Goal: Transaction & Acquisition: Purchase product/service

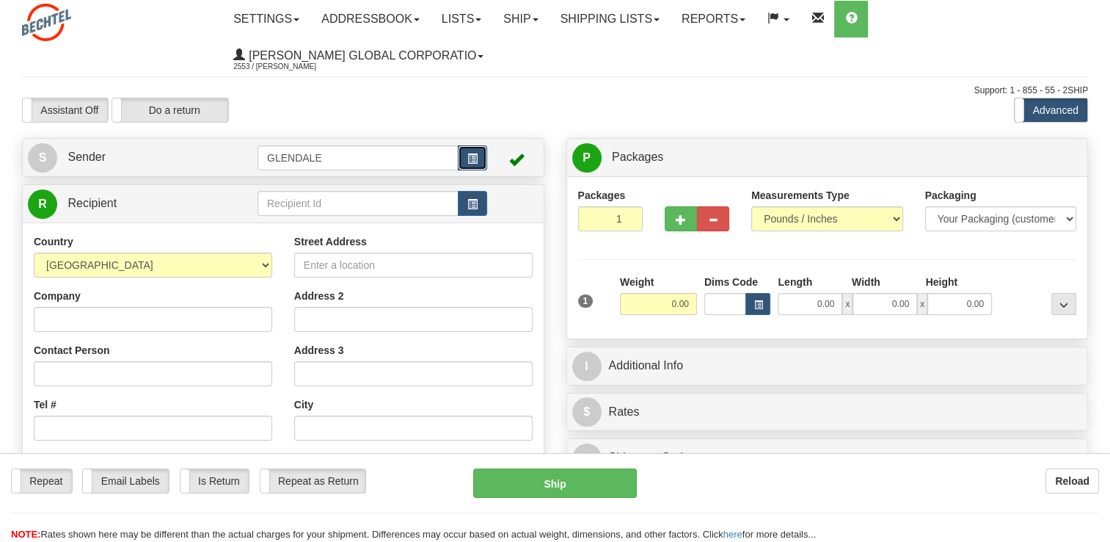
click at [470, 164] on span "button" at bounding box center [473, 159] width 10 height 10
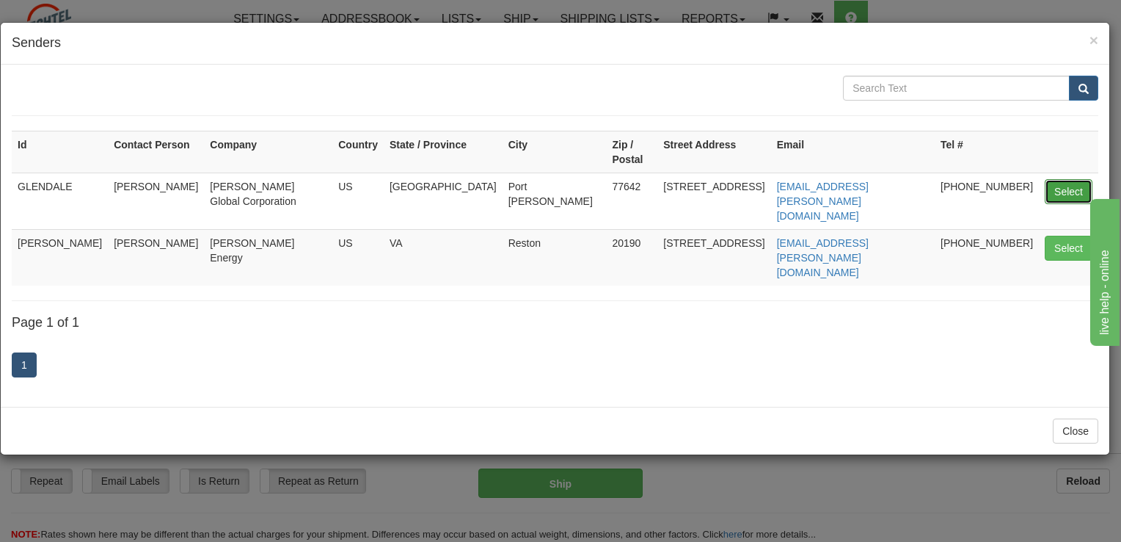
click at [1066, 179] on button "Select" at bounding box center [1069, 191] width 48 height 25
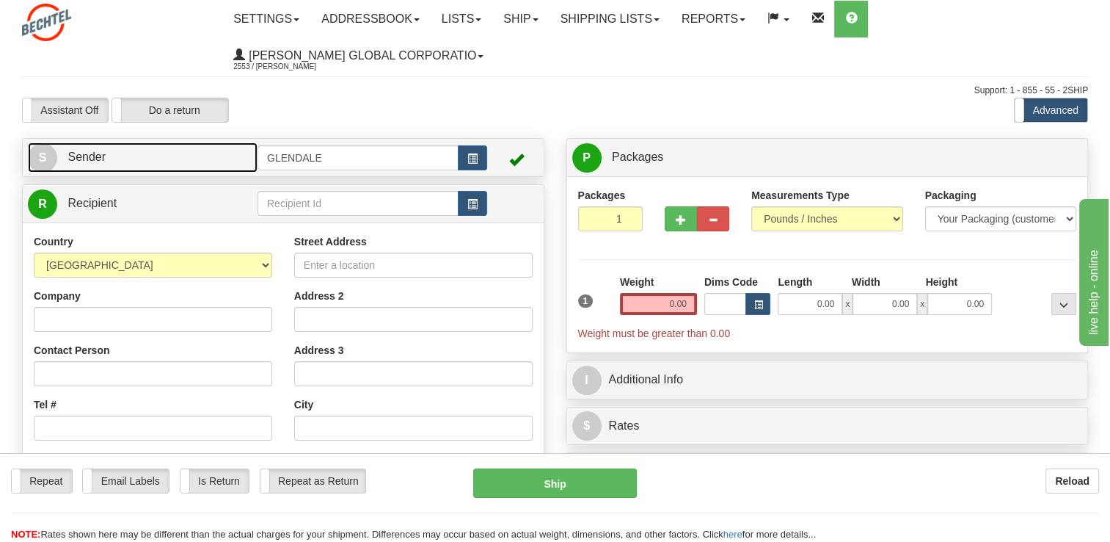
click at [120, 151] on link "S Sender" at bounding box center [143, 157] width 230 height 30
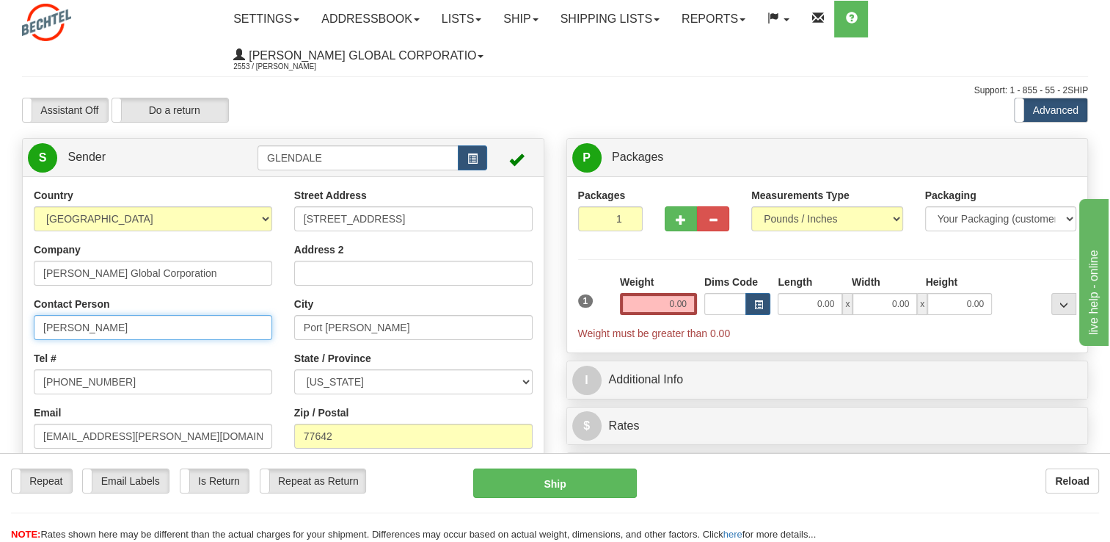
drag, startPoint x: 80, startPoint y: 327, endPoint x: 0, endPoint y: 326, distance: 80.0
click at [23, 327] on div "Country [GEOGRAPHIC_DATA] [GEOGRAPHIC_DATA] [GEOGRAPHIC_DATA] [GEOGRAPHIC_DATA]…" at bounding box center [283, 391] width 521 height 407
type input "[PERSON_NAME]"
click at [661, 301] on input "0.00" at bounding box center [658, 304] width 77 height 22
type input "1"
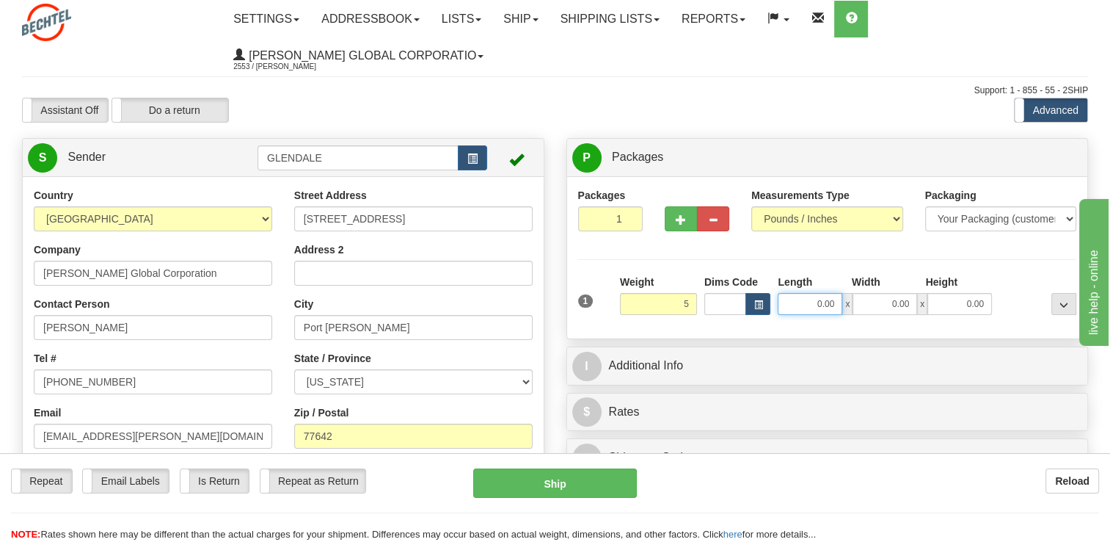
type input "5.00"
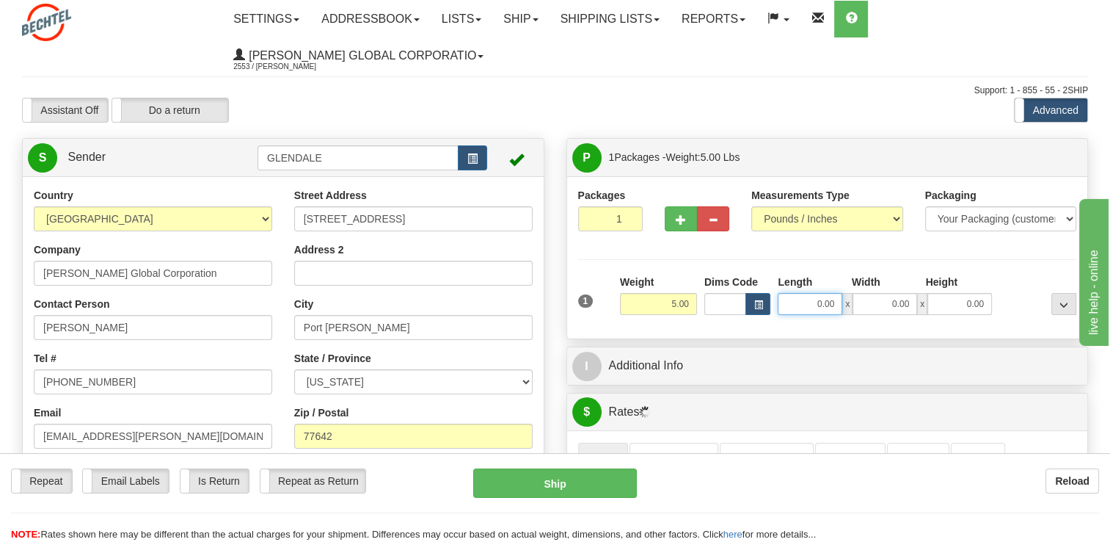
drag, startPoint x: 813, startPoint y: 303, endPoint x: 895, endPoint y: 302, distance: 81.5
click at [894, 302] on div "0.00 x 0.00 x 0.00" at bounding box center [885, 304] width 214 height 22
type input "17.00"
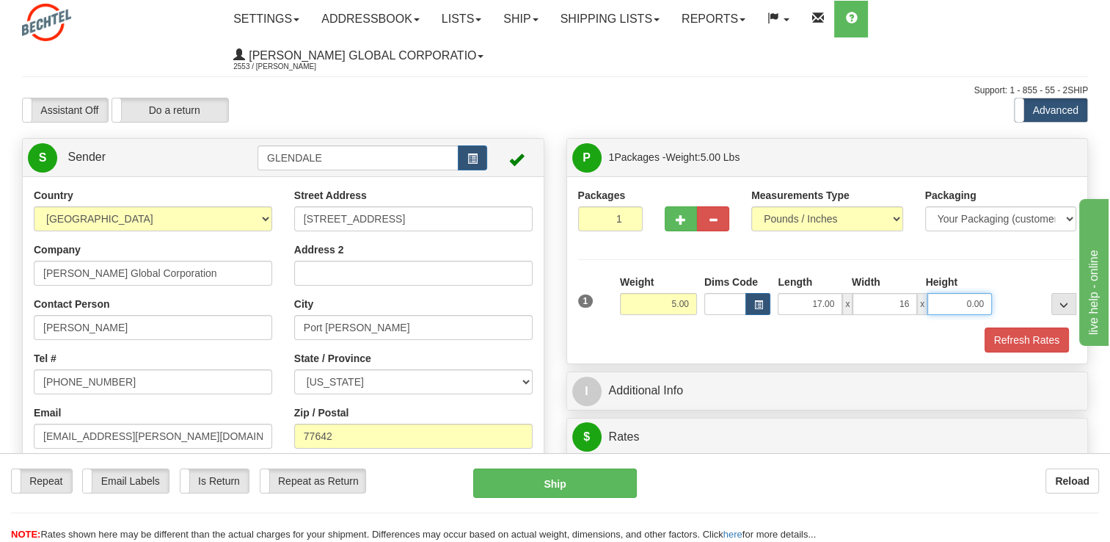
type input "16.00"
type input "2.00"
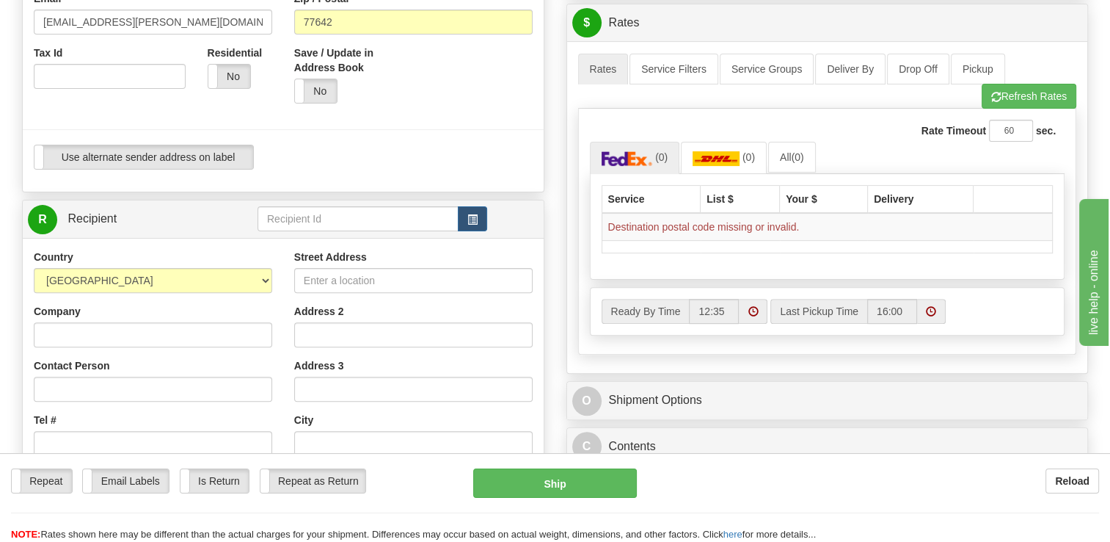
scroll to position [440, 0]
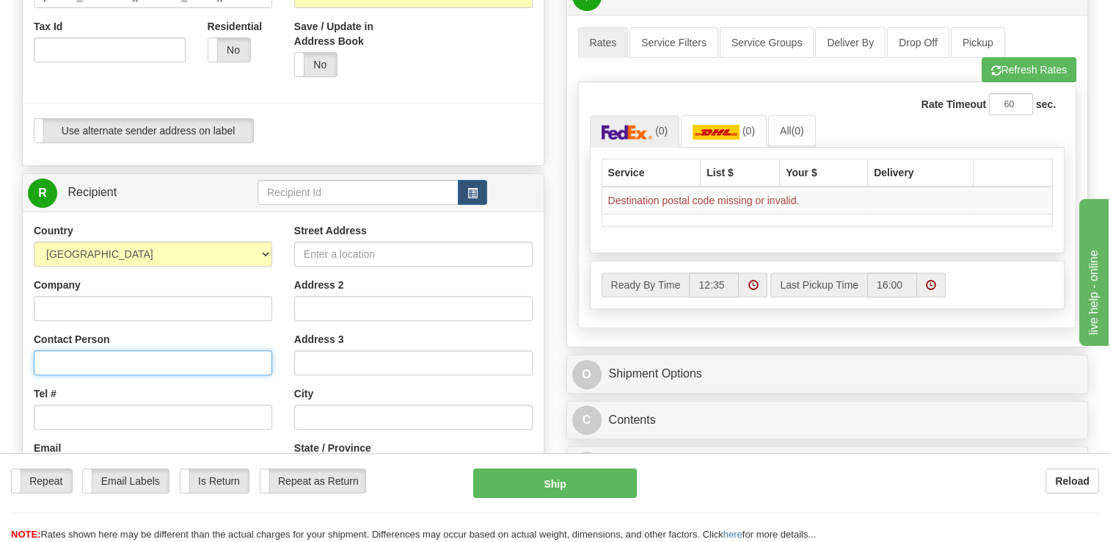
click at [126, 368] on input "Contact Person" at bounding box center [153, 362] width 239 height 25
type input "[PERSON_NAME]"
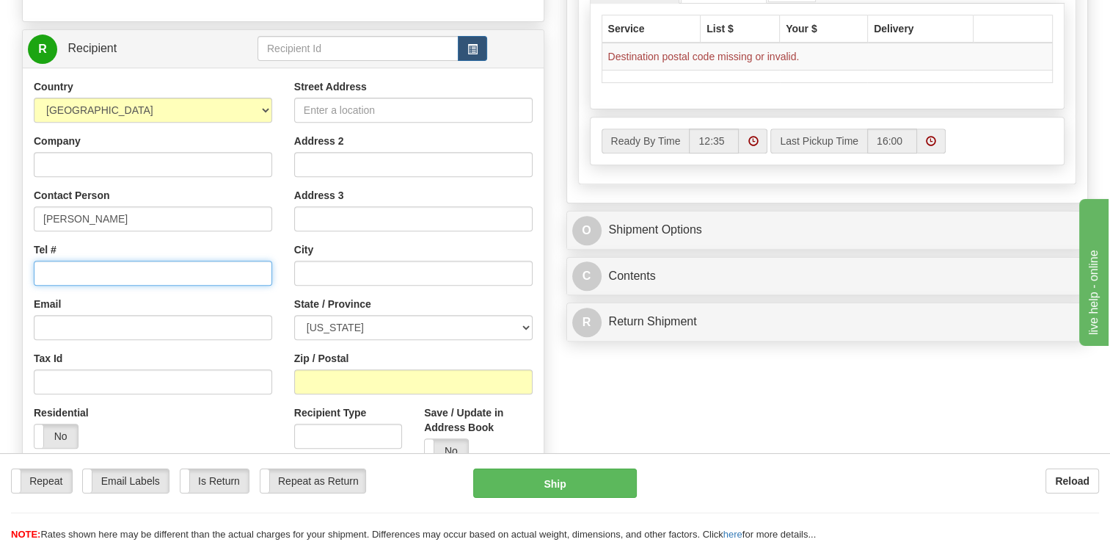
scroll to position [587, 0]
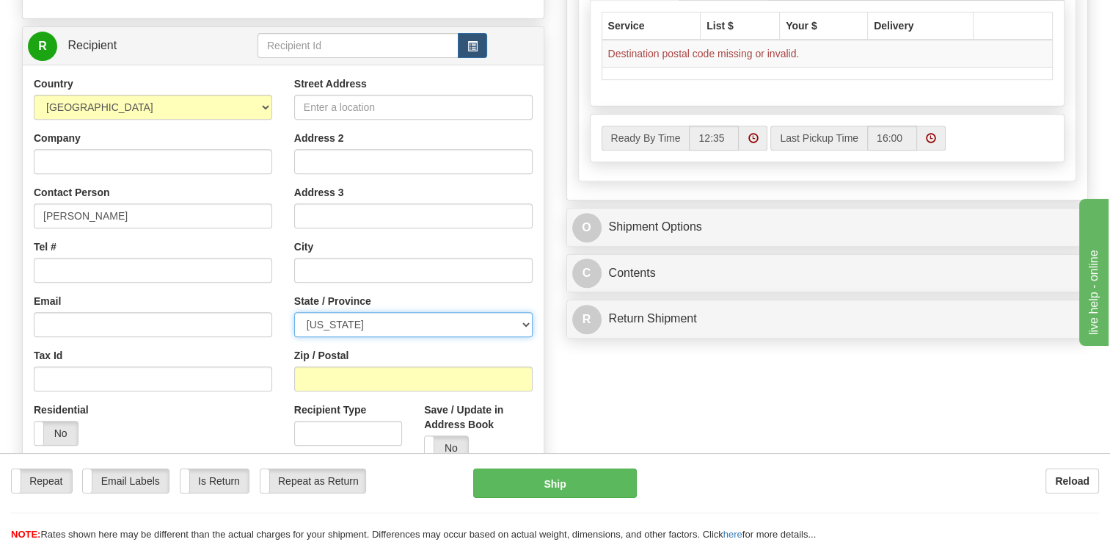
click at [367, 330] on select "[US_STATE] [US_STATE] [US_STATE] [US_STATE] Armed Forces America Armed Forces E…" at bounding box center [413, 324] width 239 height 25
select select "CO"
click at [294, 312] on select "[US_STATE] [US_STATE] [US_STATE] [US_STATE] Armed Forces America Armed Forces E…" at bounding box center [413, 324] width 239 height 25
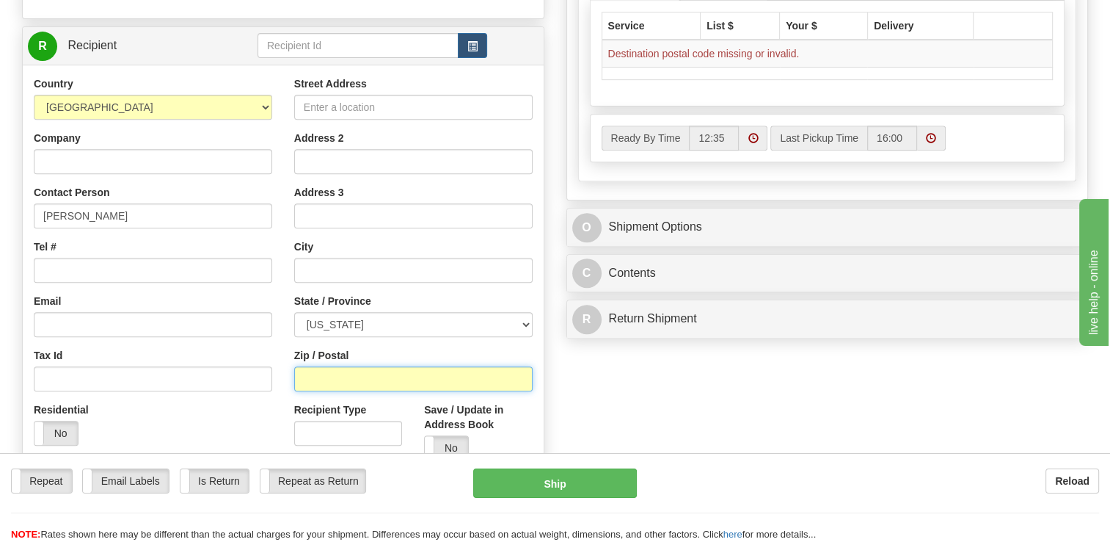
click at [343, 384] on input "Zip / Postal" at bounding box center [413, 378] width 239 height 25
type input "80205"
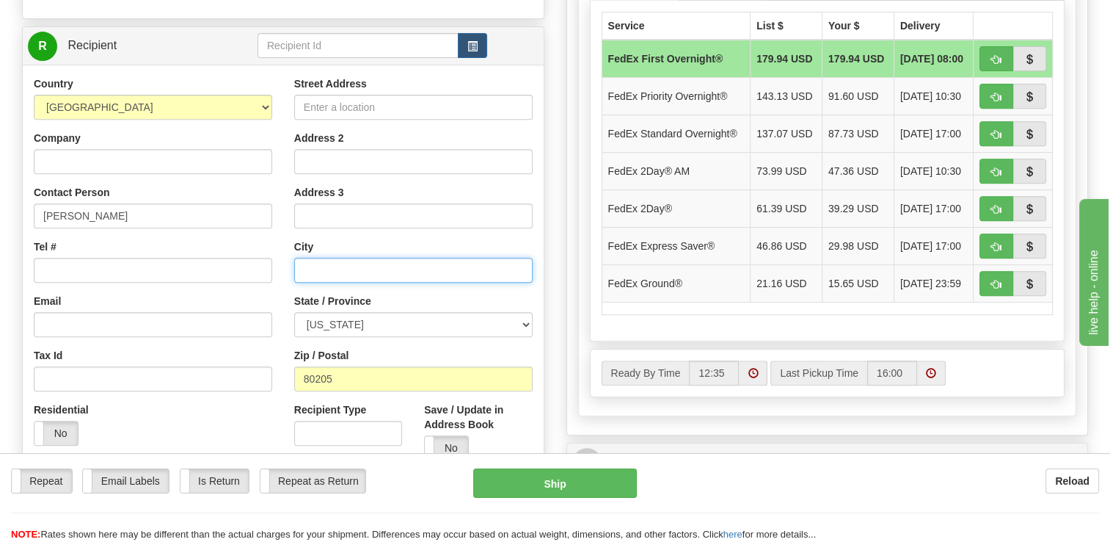
click at [324, 261] on input "text" at bounding box center [413, 270] width 239 height 25
type input "[GEOGRAPHIC_DATA]"
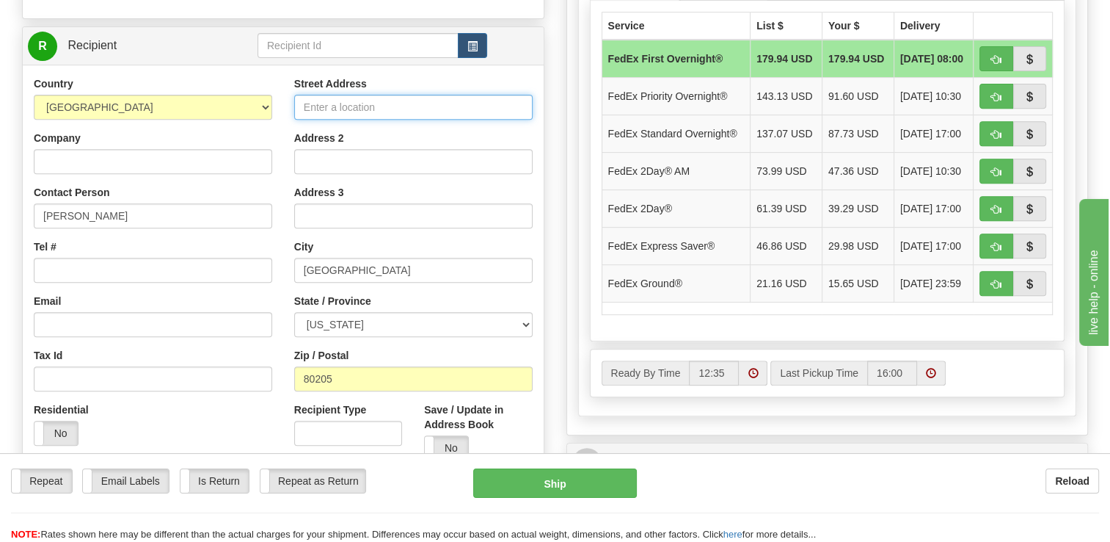
click at [338, 108] on input "Street Address" at bounding box center [413, 107] width 239 height 25
type input "[STREET_ADDRESS][PERSON_NAME]"
click at [702, 280] on td "FedEx Ground®" at bounding box center [676, 282] width 149 height 37
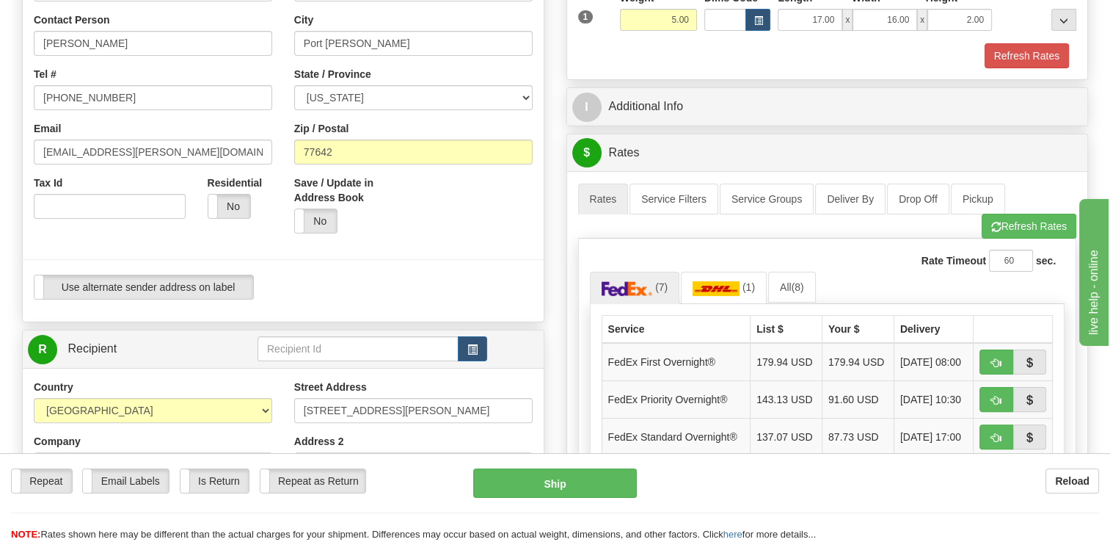
scroll to position [147, 0]
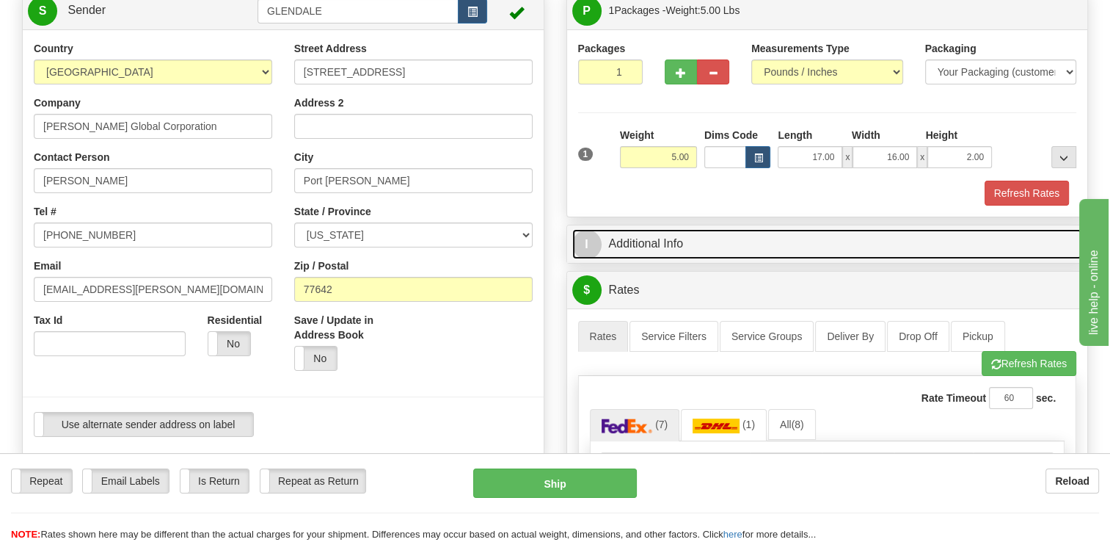
click at [653, 239] on link "I Additional Info" at bounding box center [827, 244] width 511 height 30
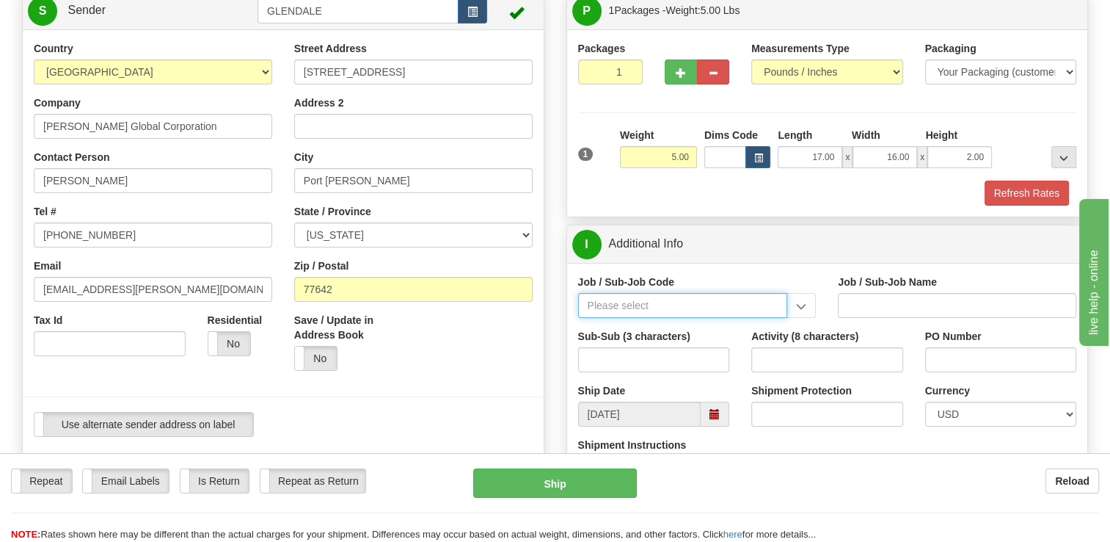
click at [666, 308] on input "Job / Sub-Job Code" at bounding box center [683, 305] width 210 height 25
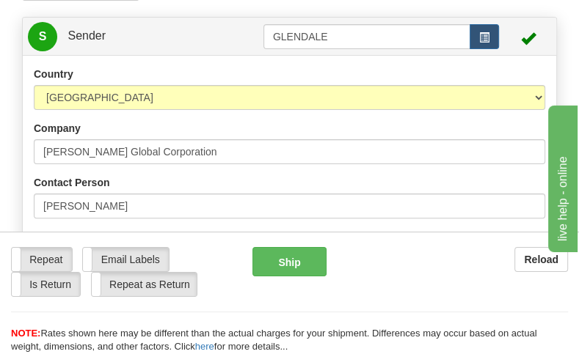
type input "2"
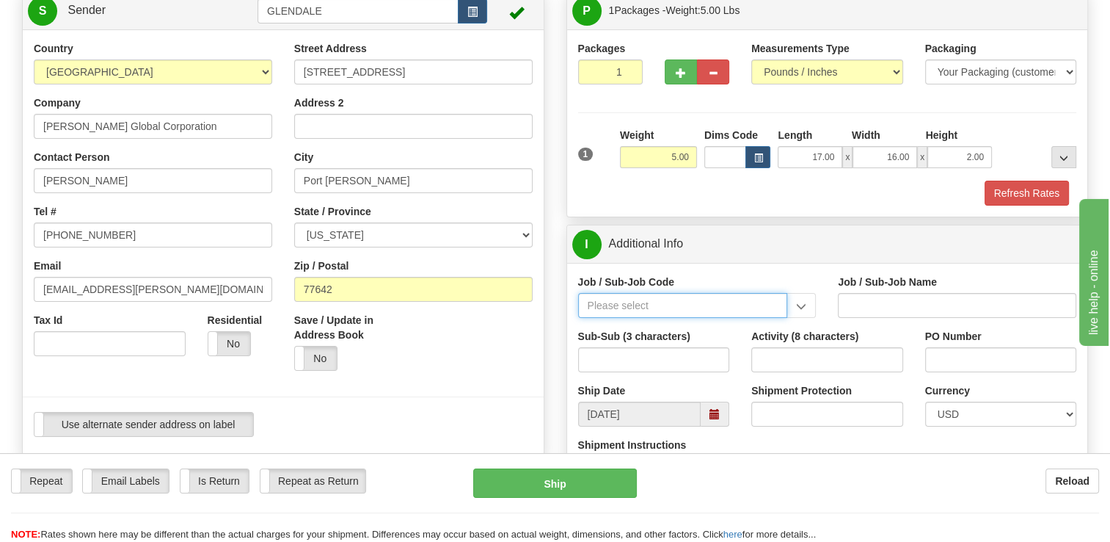
paste input "26196530"
drag, startPoint x: 616, startPoint y: 305, endPoint x: 699, endPoint y: 311, distance: 83.2
click at [696, 311] on input "26196530" at bounding box center [683, 305] width 210 height 25
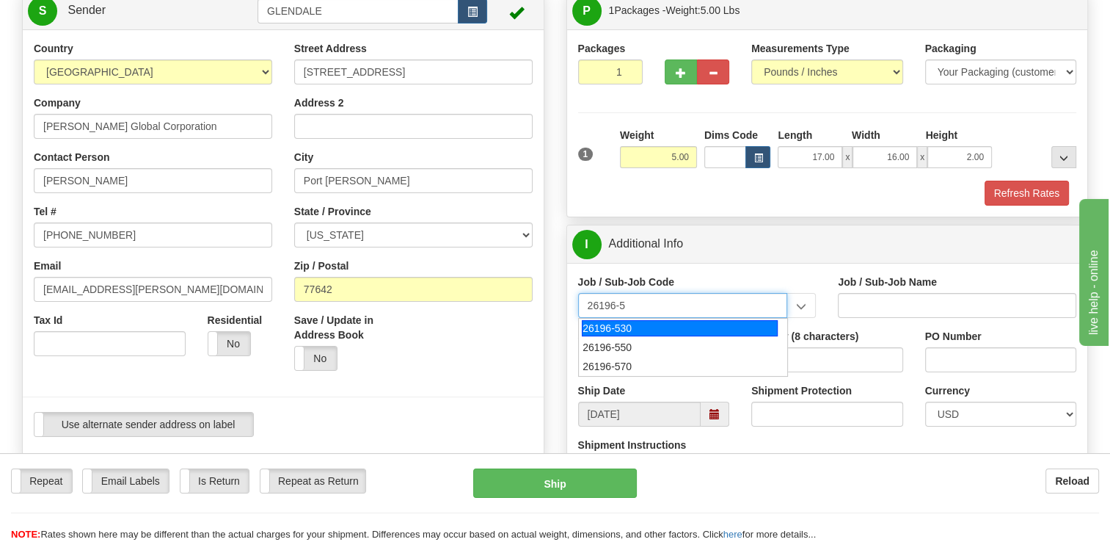
click at [657, 327] on div "26196-530" at bounding box center [680, 328] width 196 height 16
type input "26196-530"
type input "PORT [PERSON_NAME] LNG - ENERGY FIELD PROFESSIONALS"
type input "26196-530"
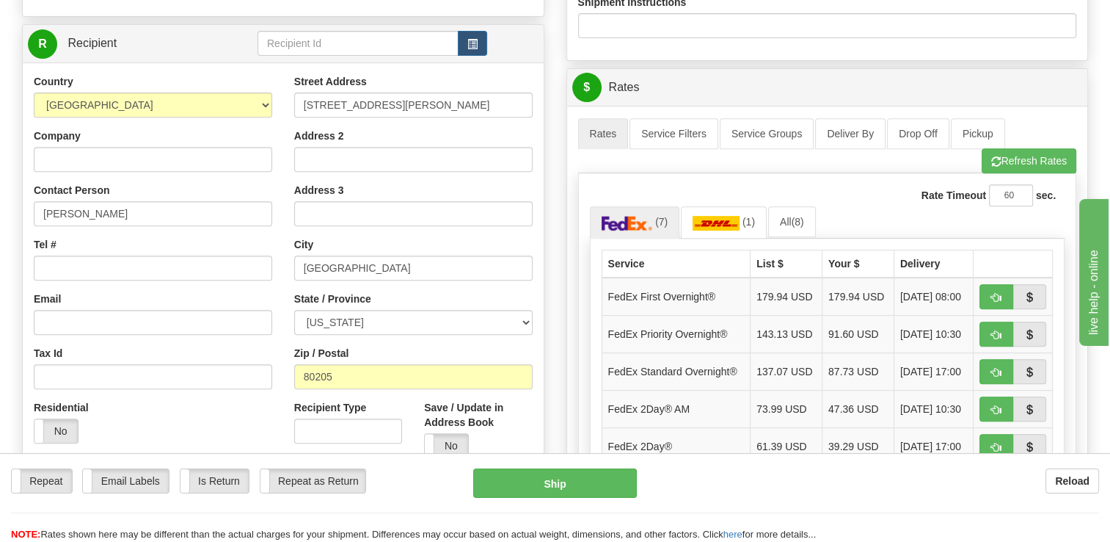
scroll to position [514, 0]
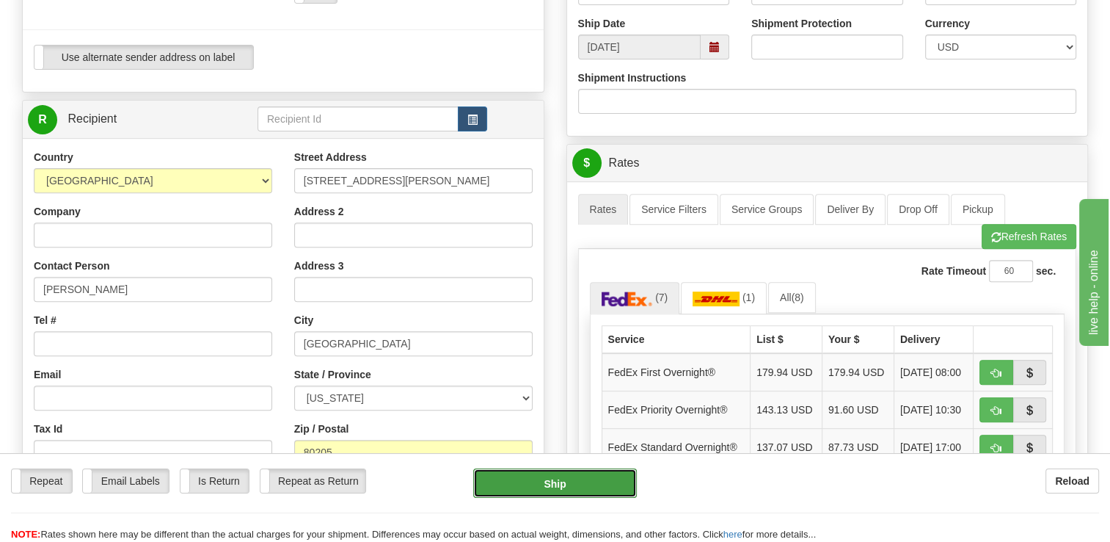
click at [567, 482] on button "Ship" at bounding box center [554, 482] width 163 height 29
type input "92"
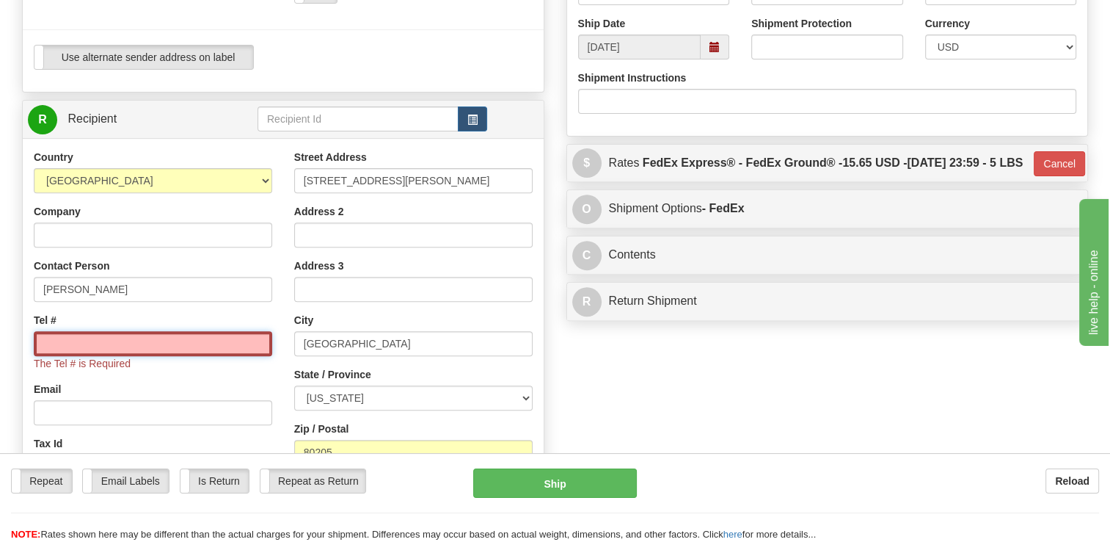
click at [128, 348] on input "Tel #" at bounding box center [153, 343] width 239 height 25
paste input "[PHONE_NUMBER]"
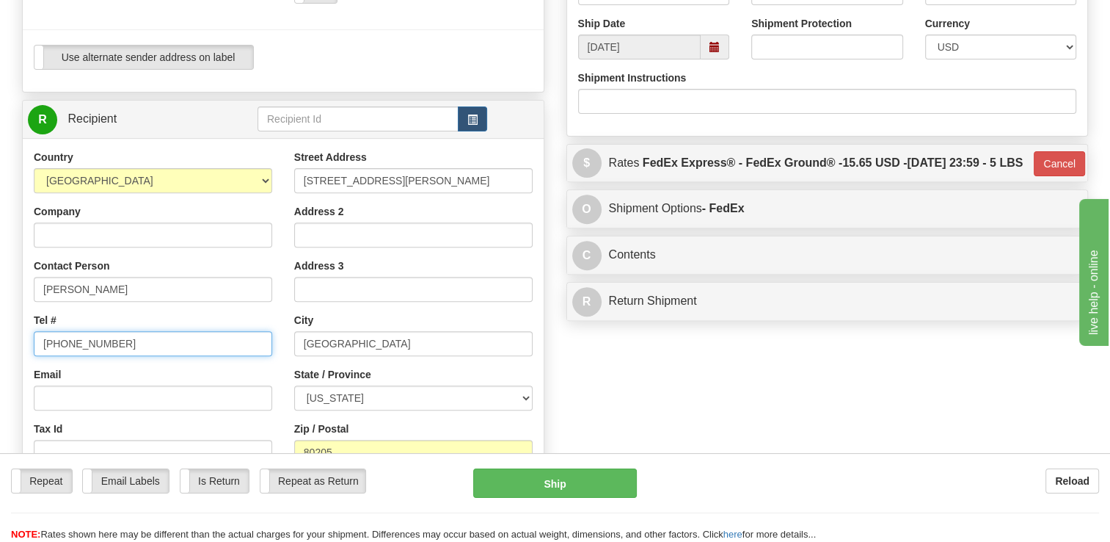
type input "[PHONE_NUMBER]"
click at [661, 378] on div "Create a label for the return Create Pickup Without Label S" at bounding box center [555, 139] width 1088 height 1031
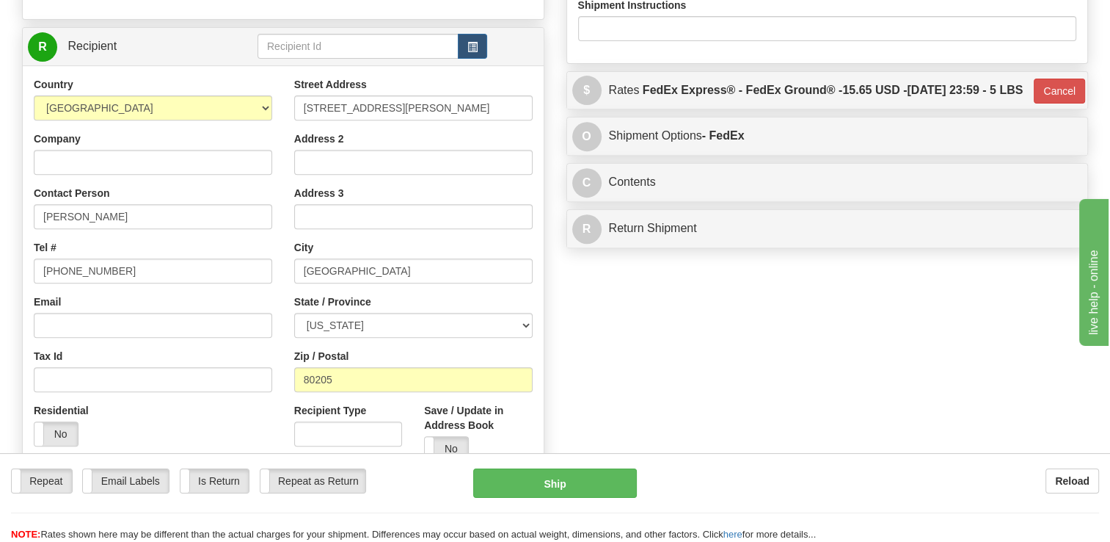
scroll to position [587, 0]
click at [583, 479] on button "Ship" at bounding box center [554, 482] width 163 height 29
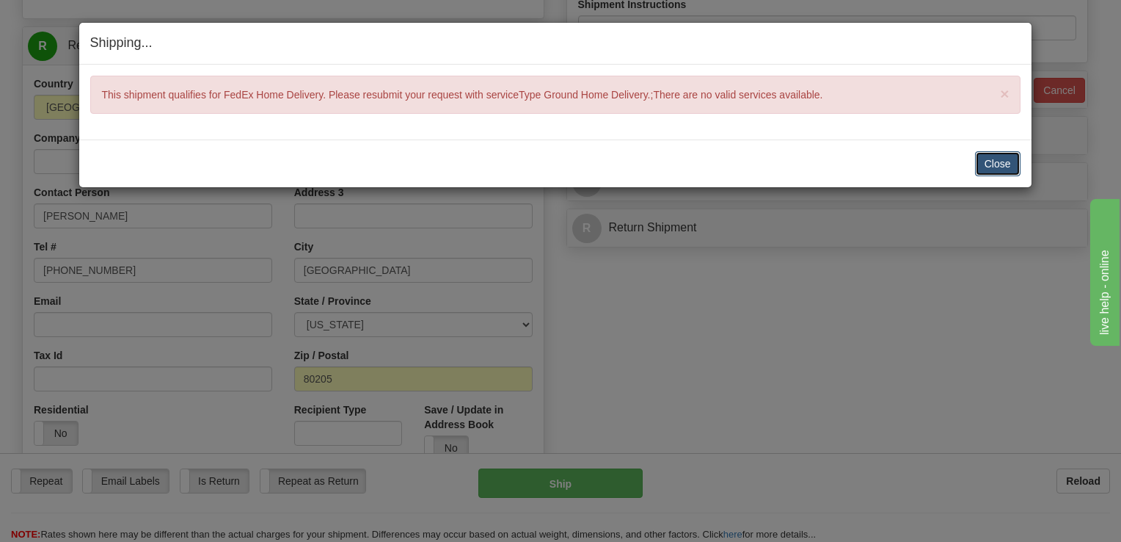
click at [1004, 159] on button "Close" at bounding box center [998, 163] width 46 height 25
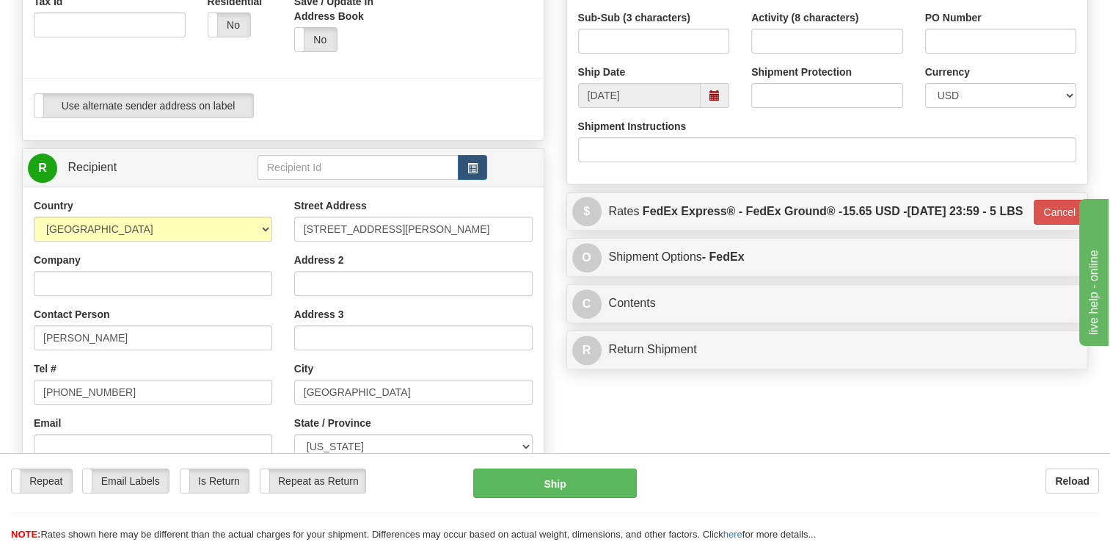
scroll to position [514, 0]
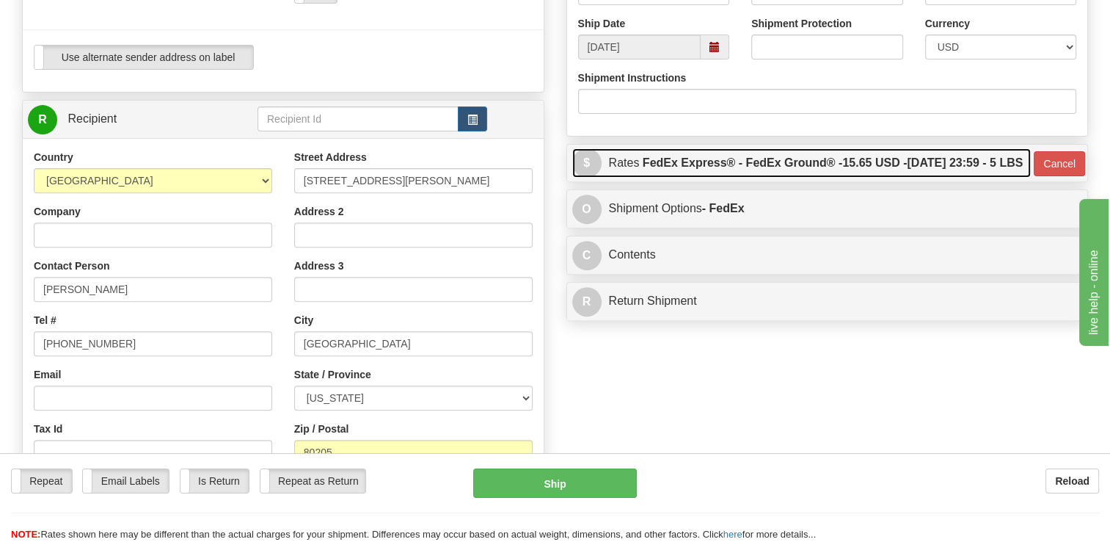
click at [701, 178] on label "FedEx Express® - FedEx Ground® - 15.65 USD - [DATE] 23:59 - 5 LBS" at bounding box center [833, 162] width 381 height 29
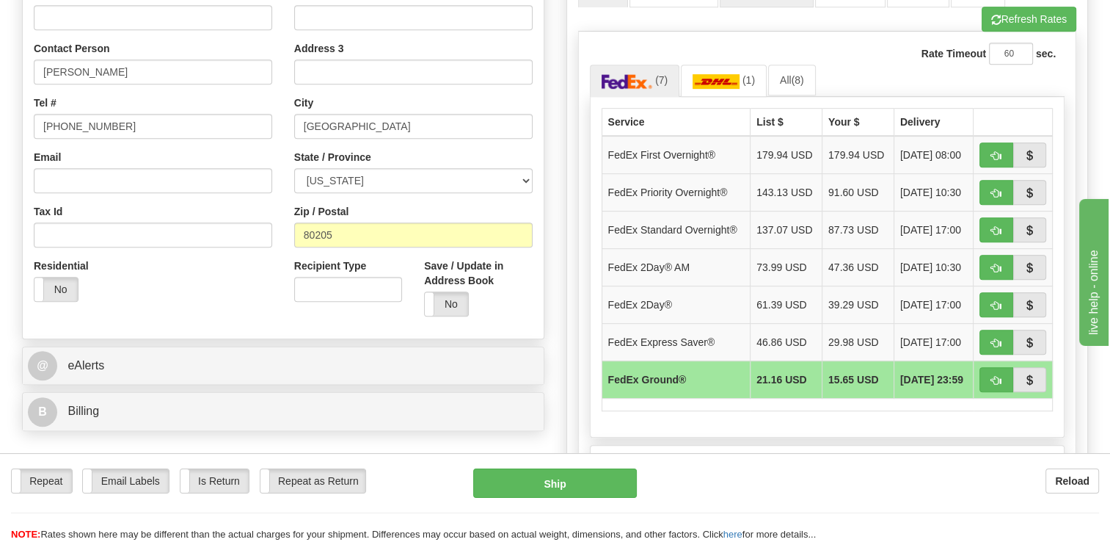
scroll to position [734, 0]
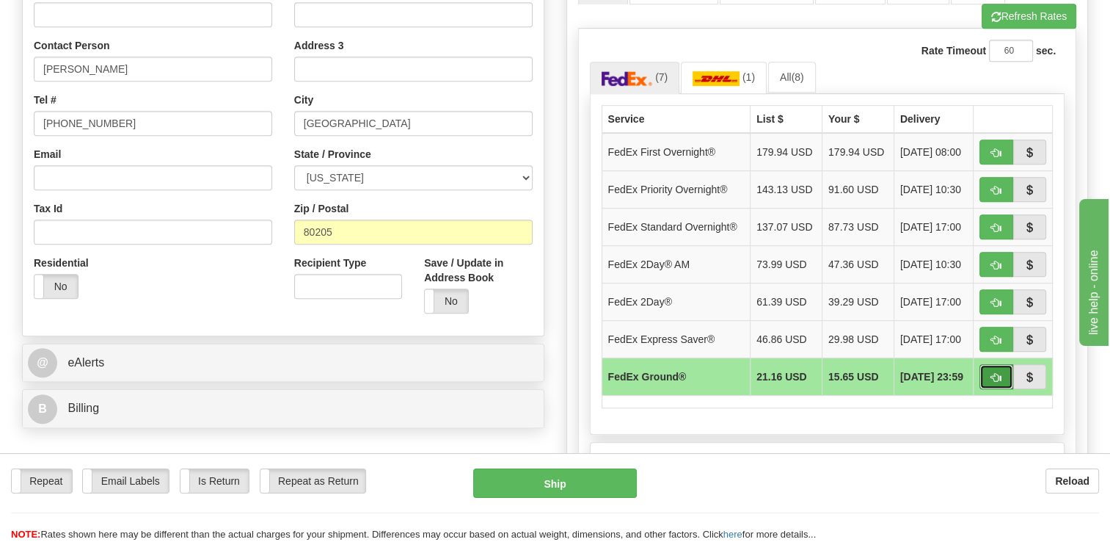
click at [992, 382] on span "button" at bounding box center [997, 378] width 10 height 10
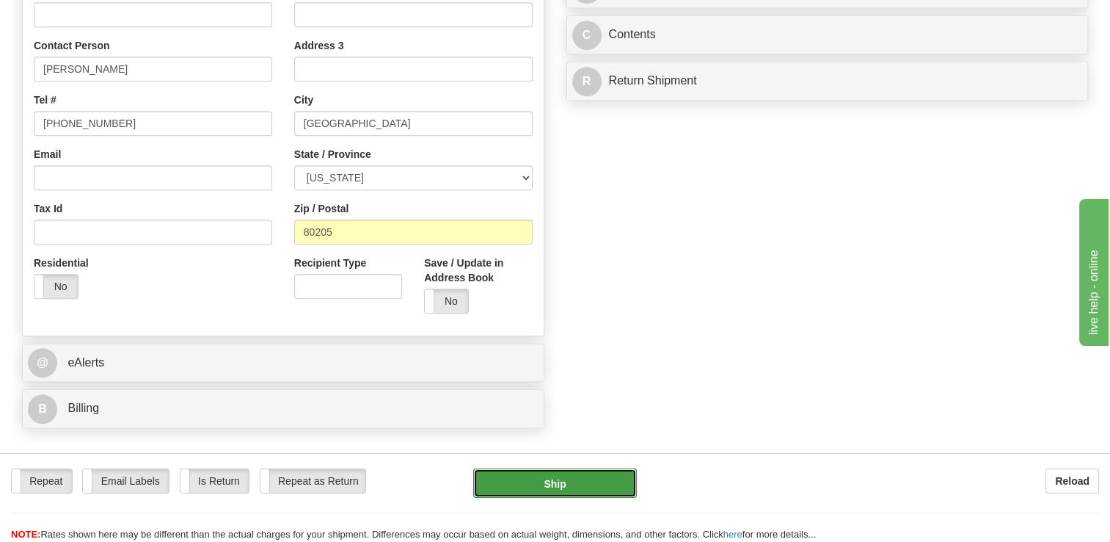
click at [570, 494] on button "Ship" at bounding box center [554, 482] width 163 height 29
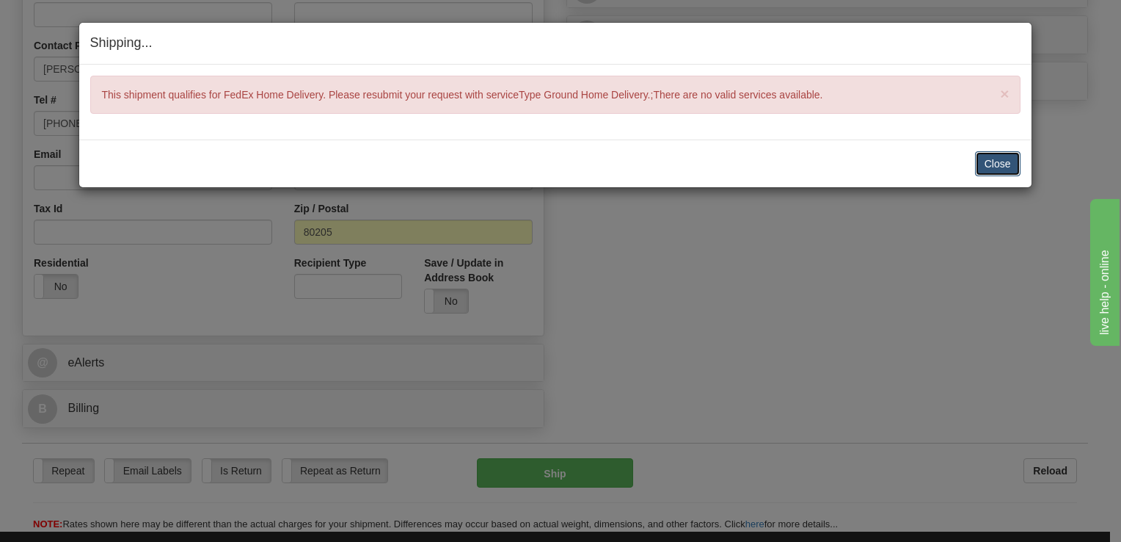
click at [1006, 162] on button "Close" at bounding box center [998, 163] width 46 height 25
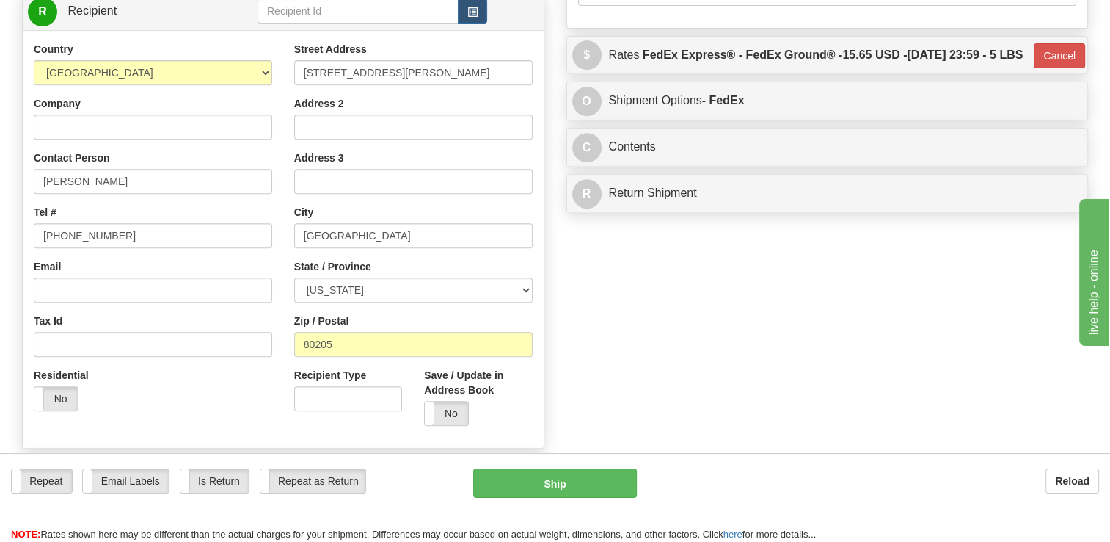
scroll to position [514, 0]
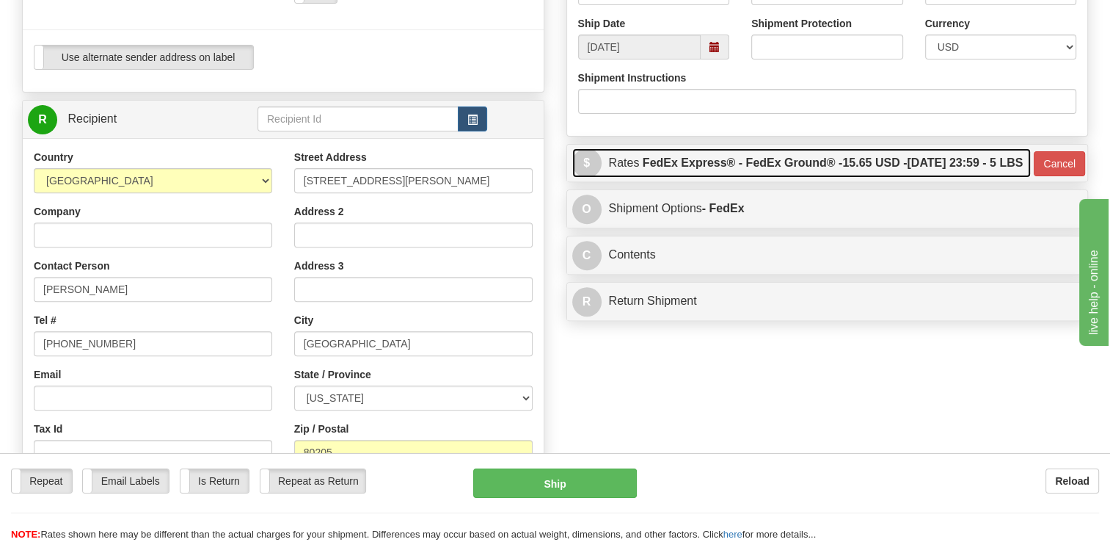
click at [784, 178] on label "FedEx Express® - FedEx Ground® - 15.65 USD - [DATE] 23:59 - 5 LBS" at bounding box center [833, 162] width 381 height 29
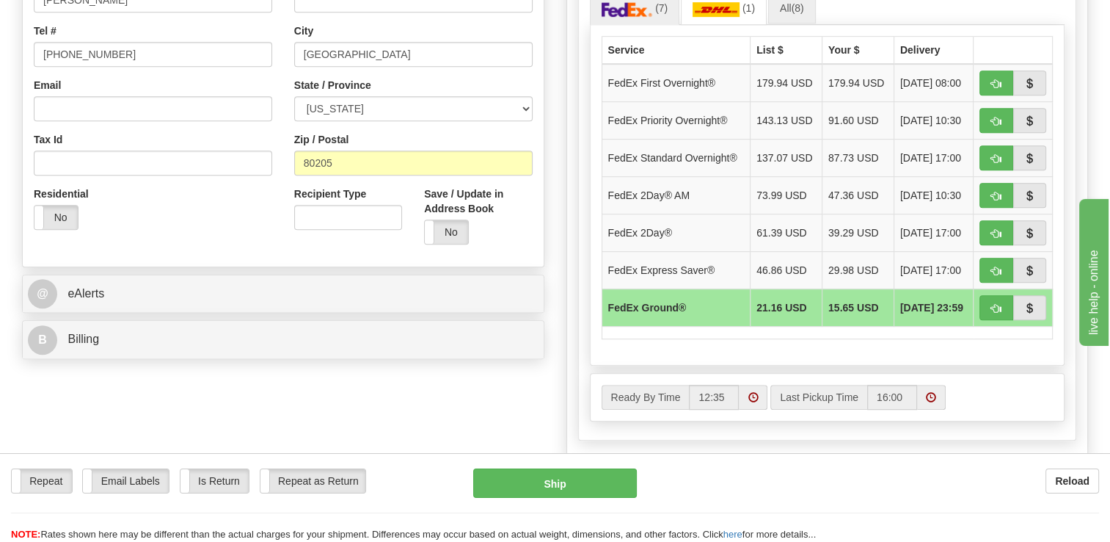
scroll to position [807, 0]
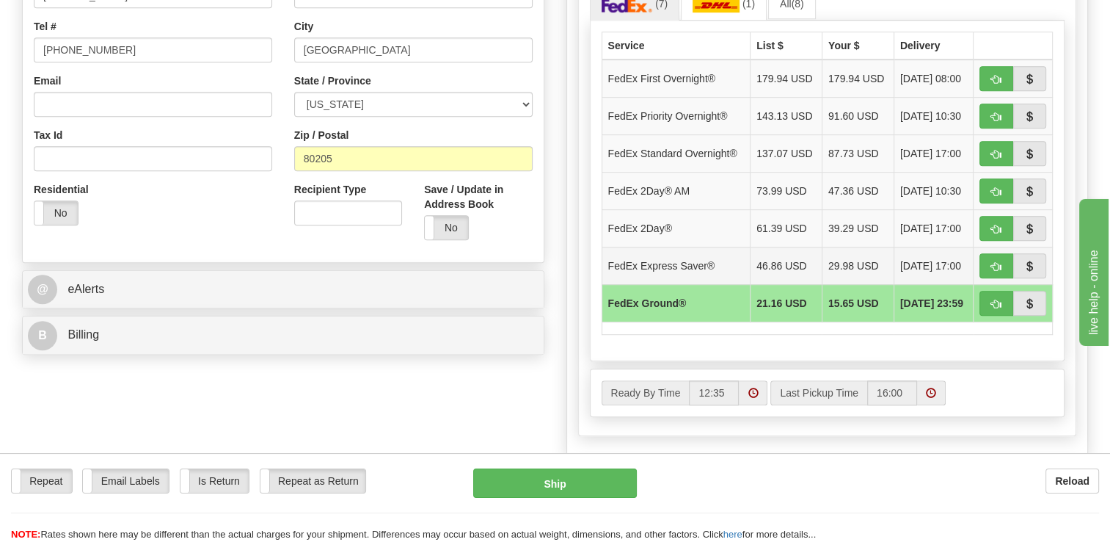
click at [691, 284] on td "FedEx Express Saver®" at bounding box center [676, 265] width 149 height 37
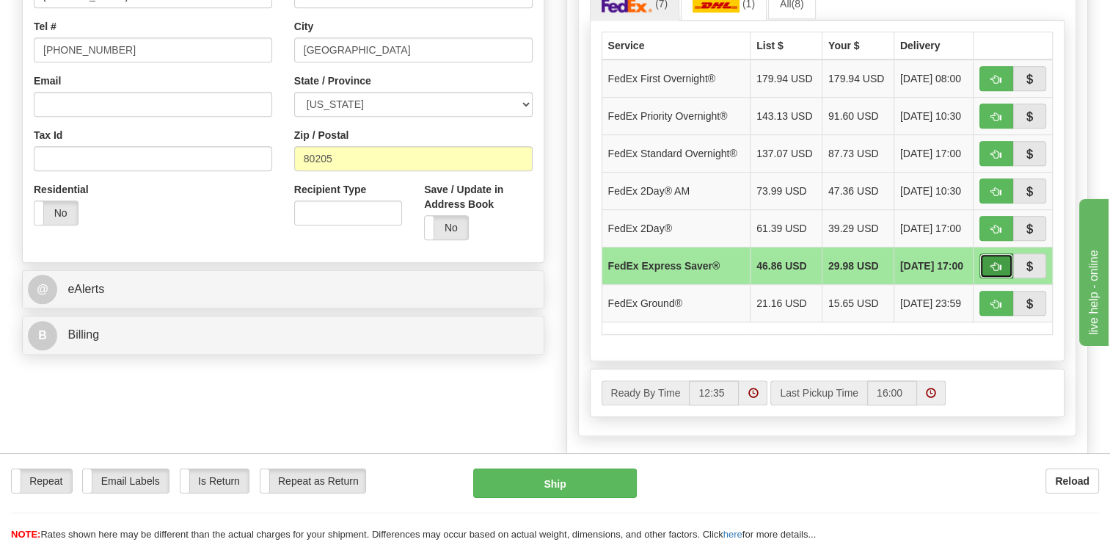
click at [998, 272] on span "button" at bounding box center [997, 267] width 10 height 10
type input "20"
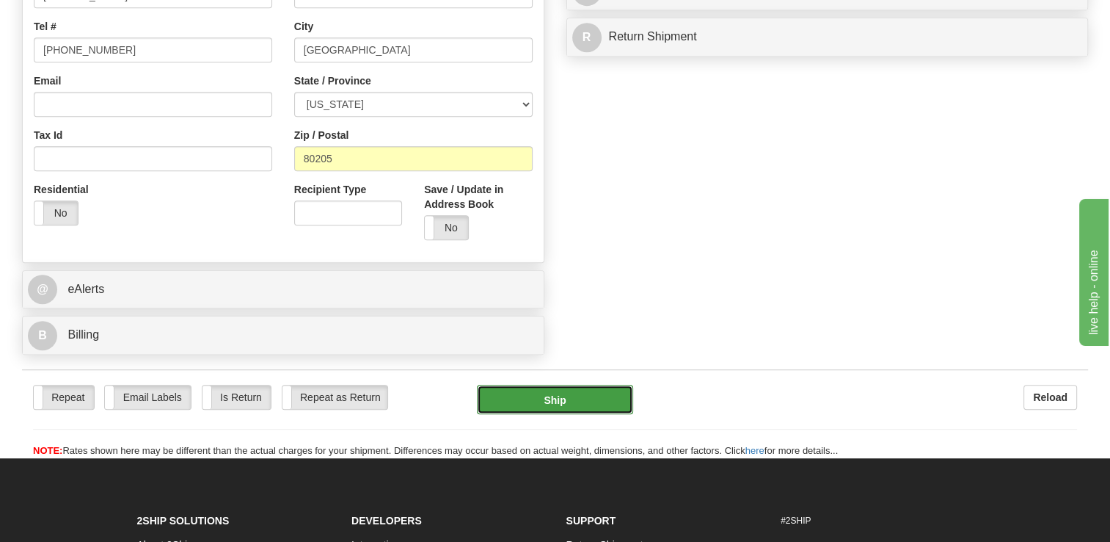
click at [558, 400] on button "Ship" at bounding box center [555, 399] width 156 height 29
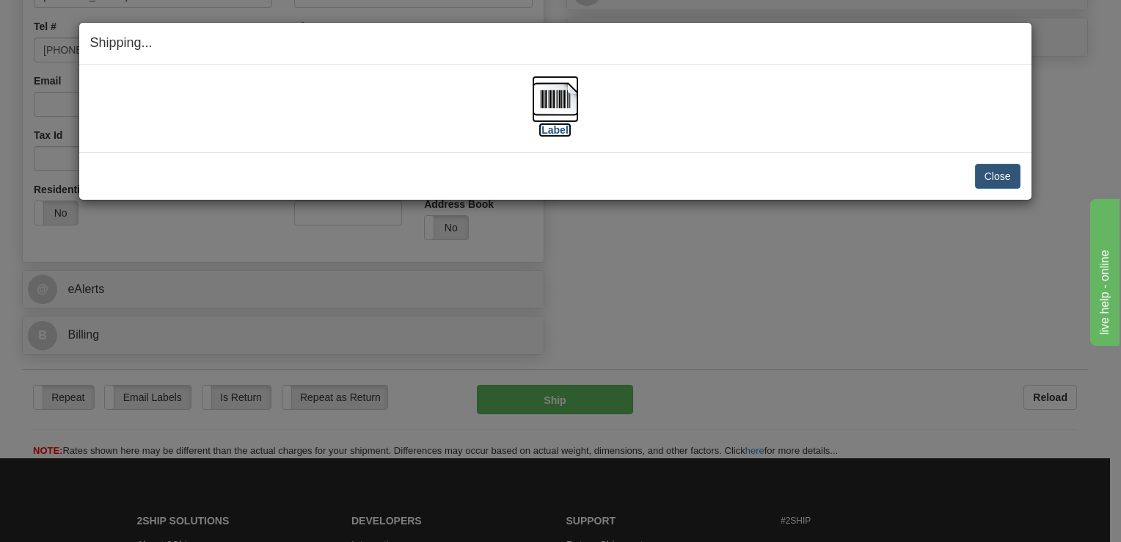
click at [548, 128] on label "[Label]" at bounding box center [556, 130] width 34 height 15
click at [980, 179] on button "Close" at bounding box center [998, 176] width 46 height 25
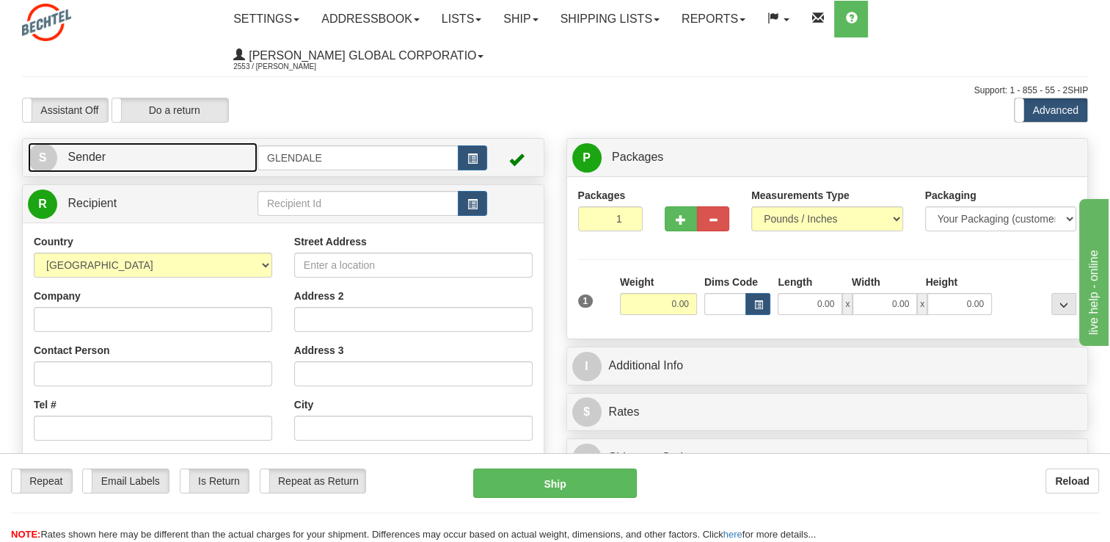
click at [239, 154] on link "S Sender" at bounding box center [143, 157] width 230 height 30
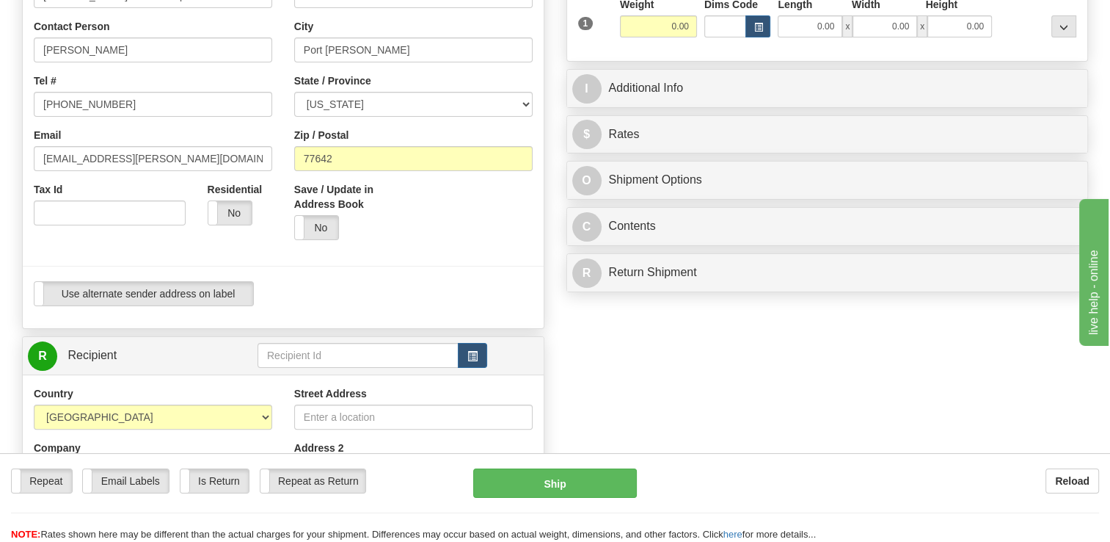
scroll to position [147, 0]
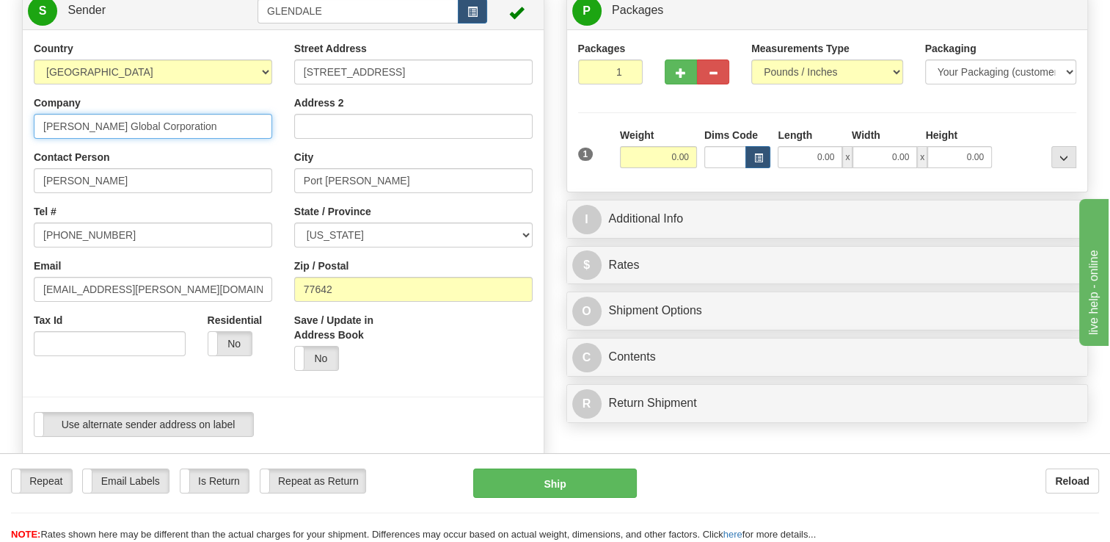
drag, startPoint x: 172, startPoint y: 131, endPoint x: 1, endPoint y: 120, distance: 172.1
click at [1, 120] on div "Toggle navigation Settings Shipping Preferences Fields Preferences New" at bounding box center [555, 475] width 1110 height 1244
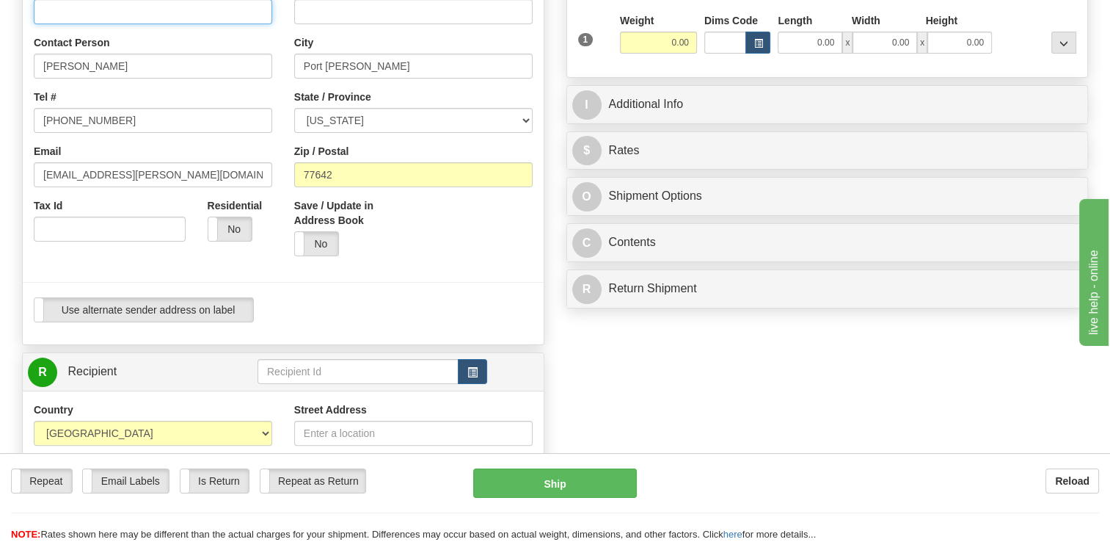
scroll to position [440, 0]
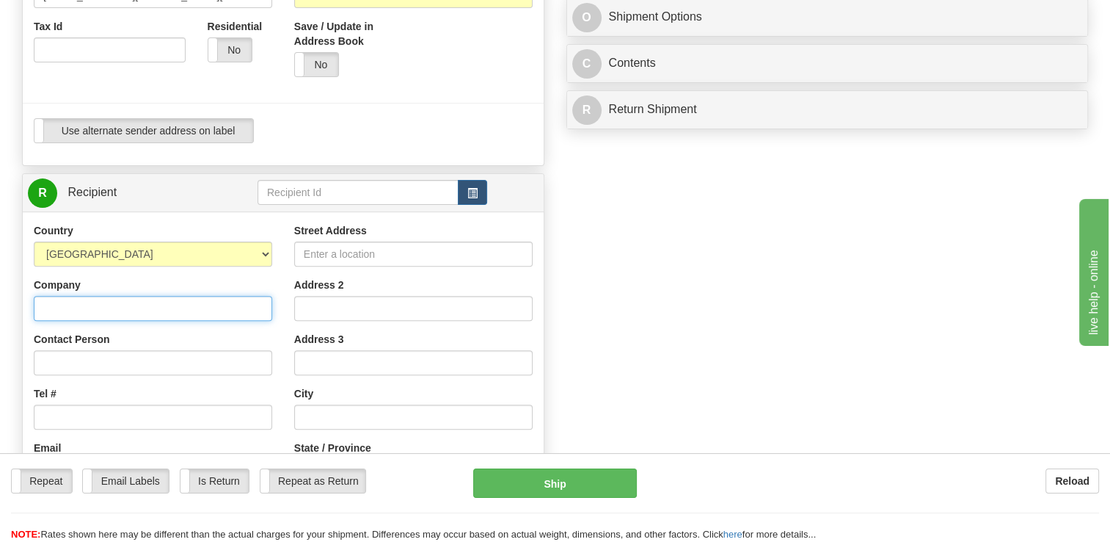
click at [139, 299] on input "Company" at bounding box center [153, 308] width 239 height 25
paste input "[PERSON_NAME] Global Corporation"
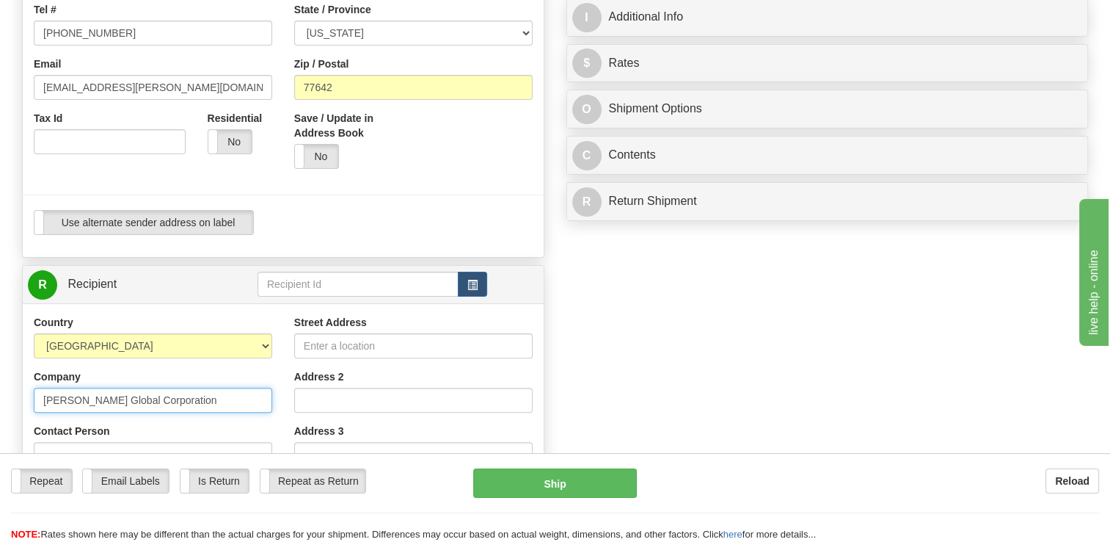
scroll to position [147, 0]
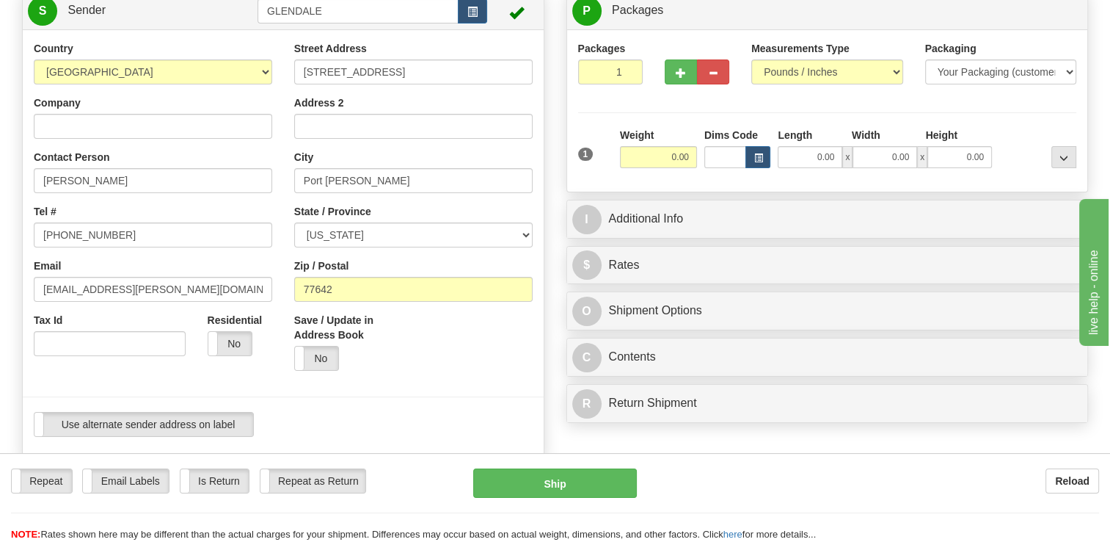
type input "[PERSON_NAME] Global Corporation"
drag, startPoint x: 91, startPoint y: 178, endPoint x: 348, endPoint y: 176, distance: 256.9
click at [348, 176] on div "Country [GEOGRAPHIC_DATA] [GEOGRAPHIC_DATA] [GEOGRAPHIC_DATA] [GEOGRAPHIC_DATA]…" at bounding box center [283, 244] width 521 height 407
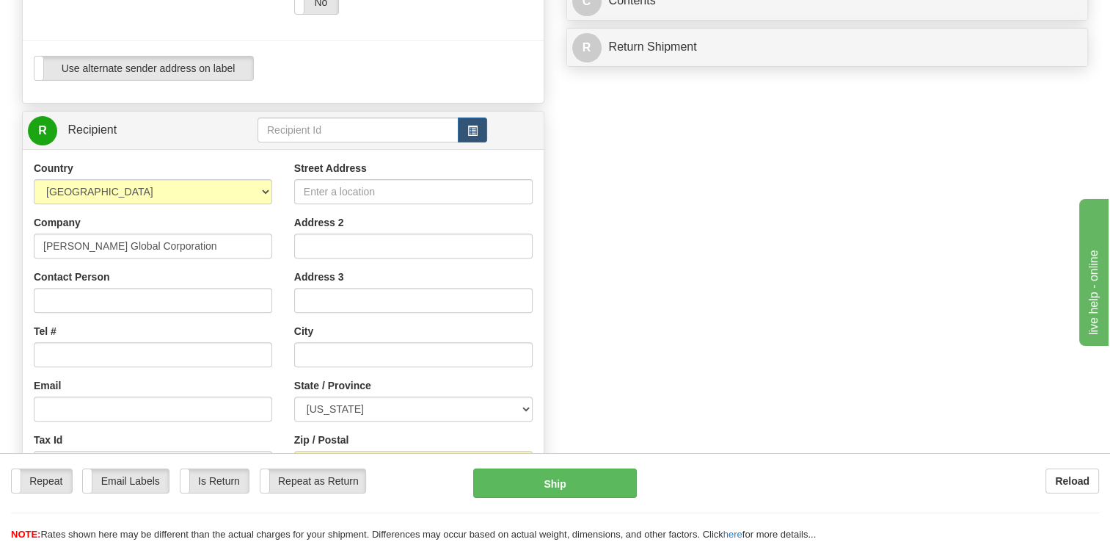
scroll to position [514, 0]
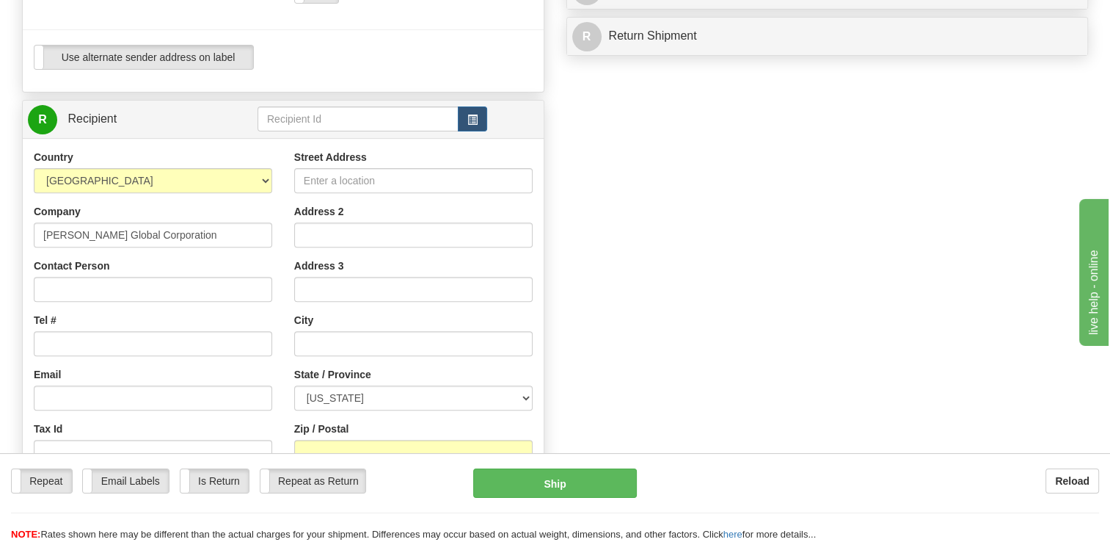
type input "Cavazos,"
click at [120, 288] on input "Contact Person" at bounding box center [153, 289] width 239 height 25
paste input "[PERSON_NAME]"
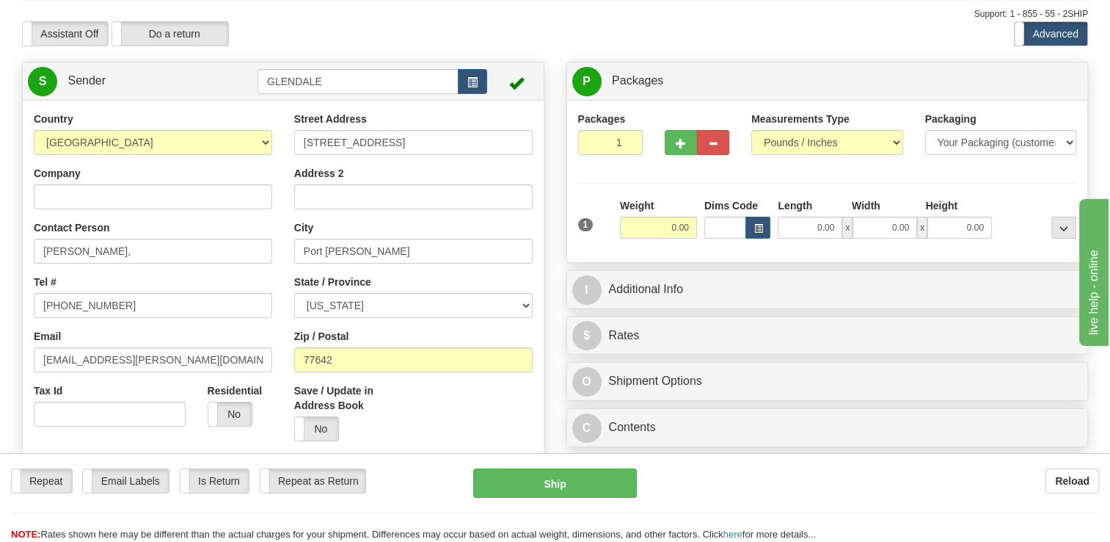
scroll to position [73, 0]
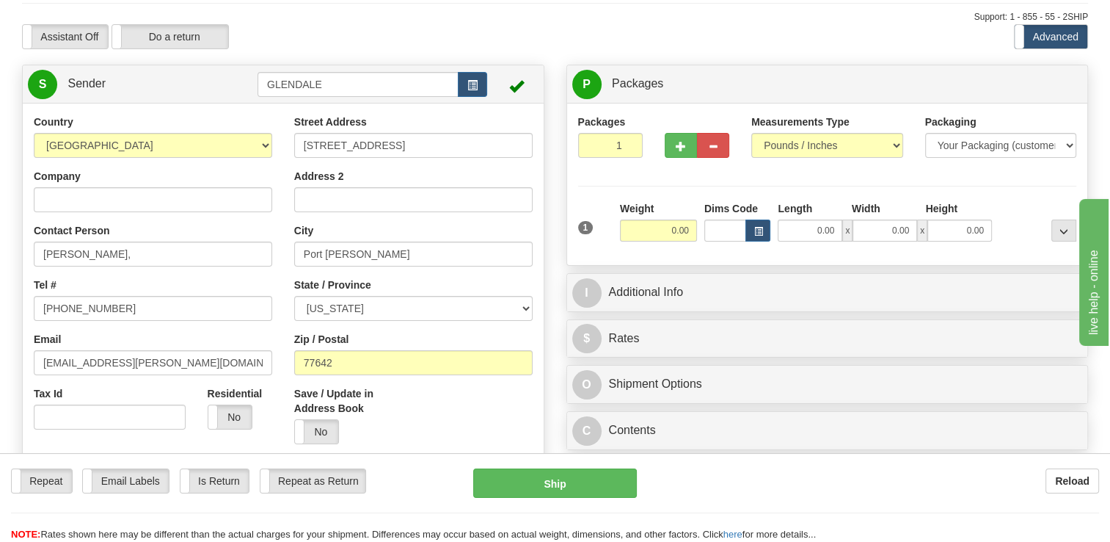
type input "[PERSON_NAME]"
drag, startPoint x: 427, startPoint y: 148, endPoint x: 191, endPoint y: 137, distance: 236.6
click at [191, 137] on div "Country [GEOGRAPHIC_DATA] [GEOGRAPHIC_DATA] [GEOGRAPHIC_DATA] [GEOGRAPHIC_DATA]…" at bounding box center [283, 317] width 521 height 407
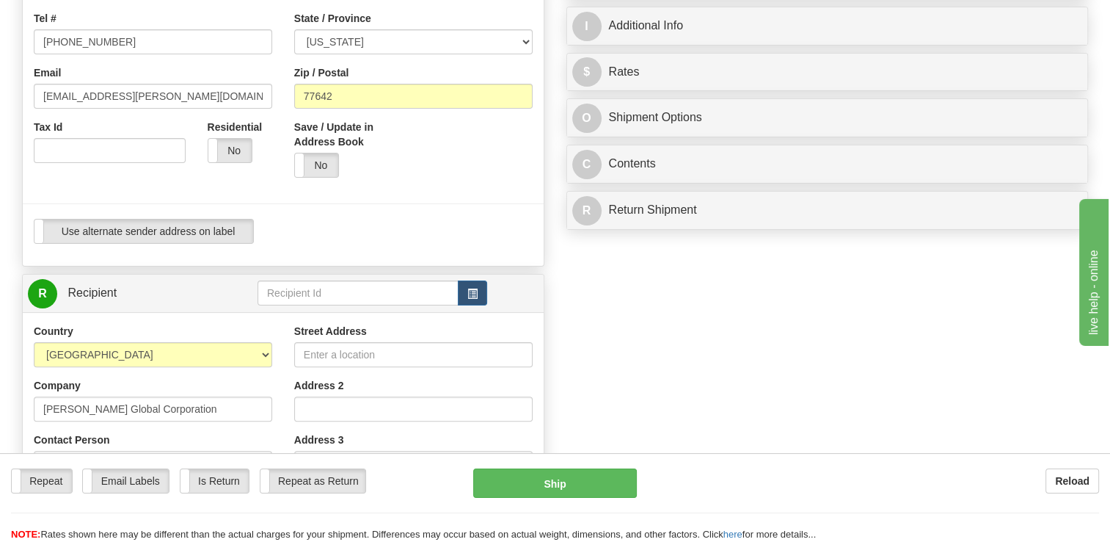
scroll to position [367, 0]
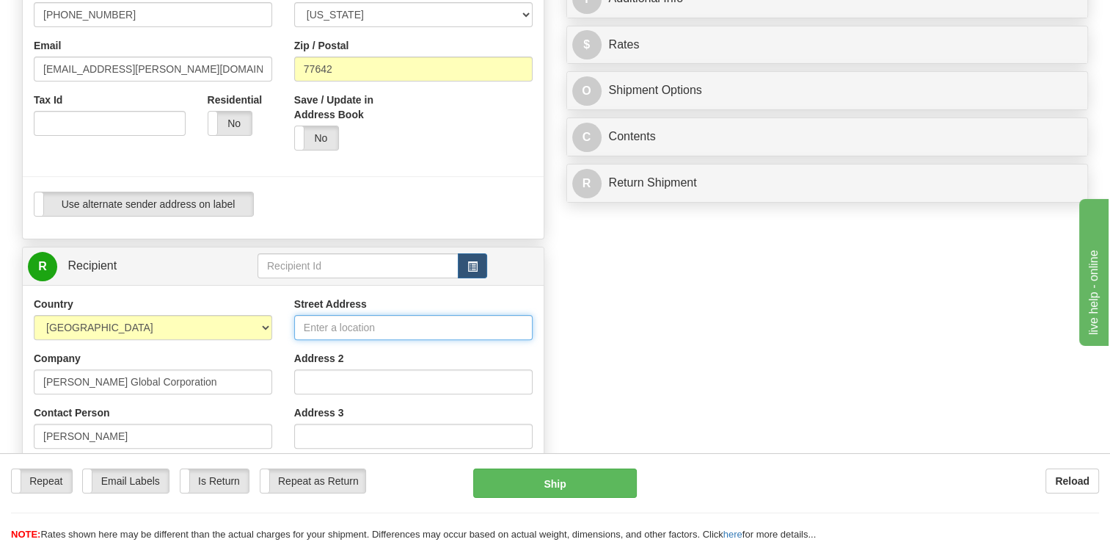
click at [343, 323] on input "Street Address" at bounding box center [413, 327] width 239 height 25
type input "v"
paste input "[STREET_ADDRESS]"
type input "[STREET_ADDRESS]"
click at [606, 319] on div "Create a label for the return Create Pickup Without Label S" at bounding box center [555, 286] width 1088 height 1031
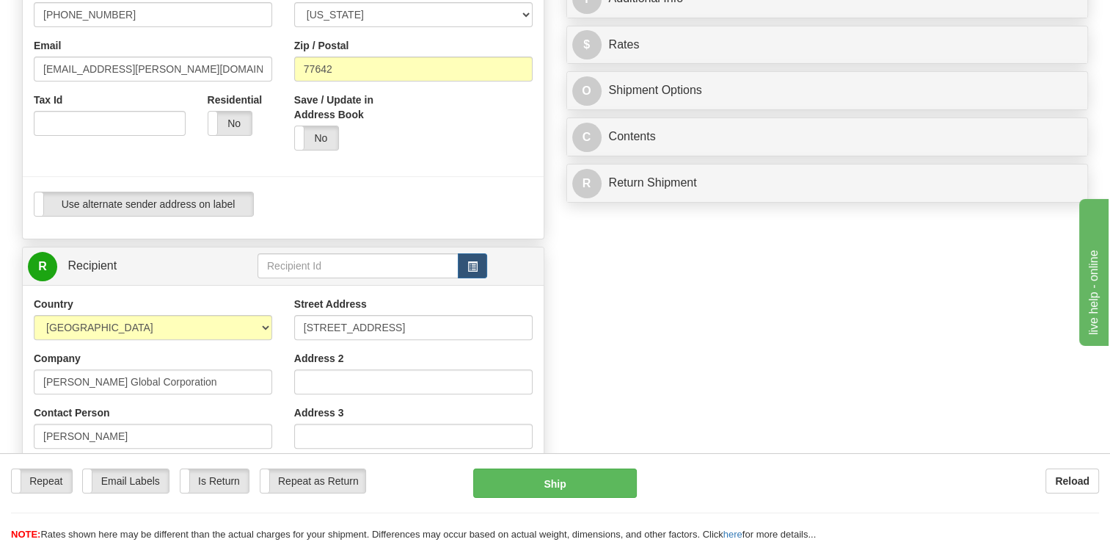
scroll to position [220, 0]
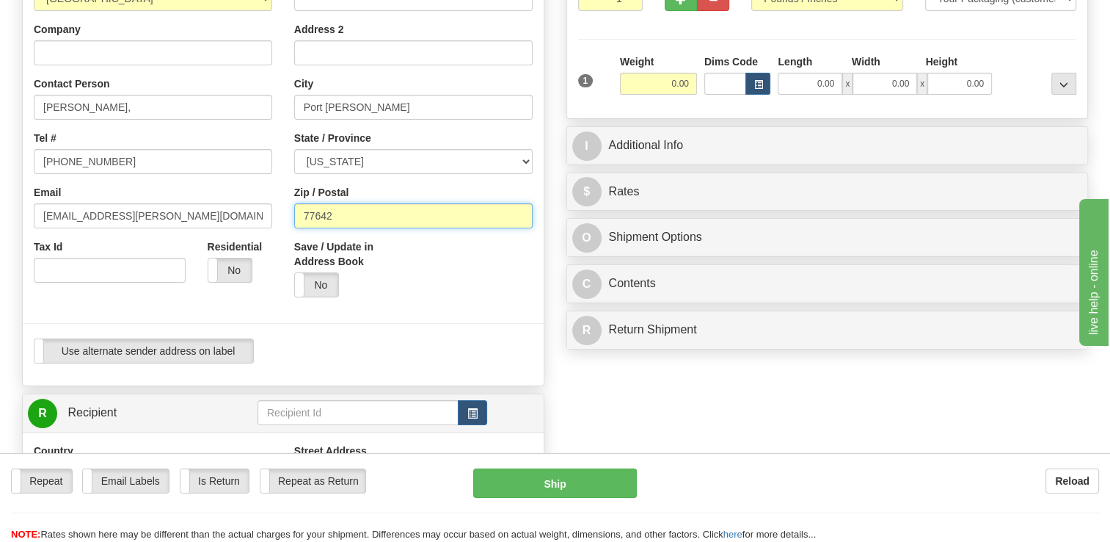
drag, startPoint x: 341, startPoint y: 217, endPoint x: 250, endPoint y: 204, distance: 91.2
click at [250, 204] on div "Country [GEOGRAPHIC_DATA] [GEOGRAPHIC_DATA] [GEOGRAPHIC_DATA] [GEOGRAPHIC_DATA]…" at bounding box center [283, 171] width 521 height 407
click at [283, 324] on hr at bounding box center [283, 323] width 521 height 1
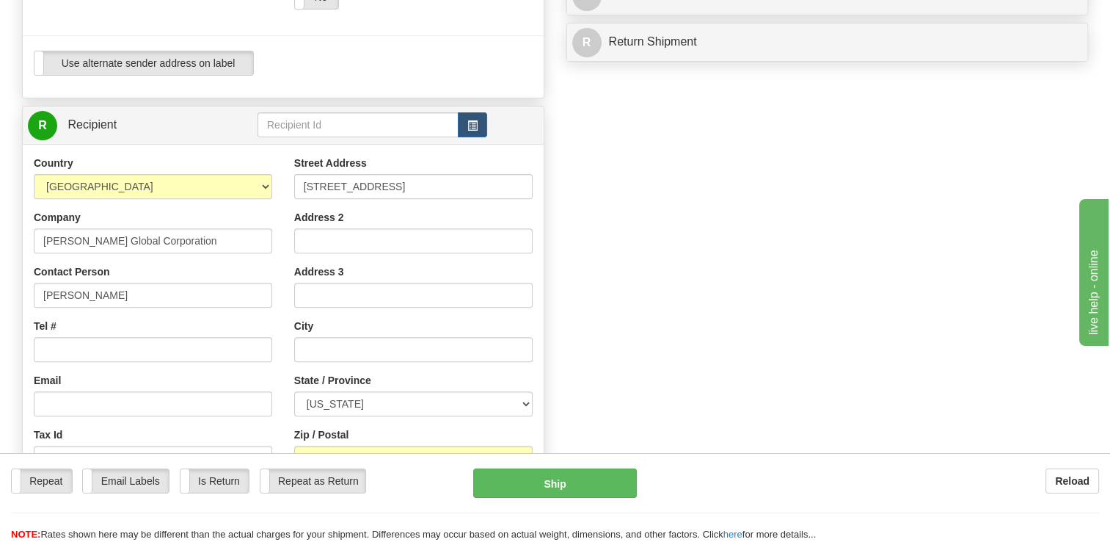
scroll to position [587, 0]
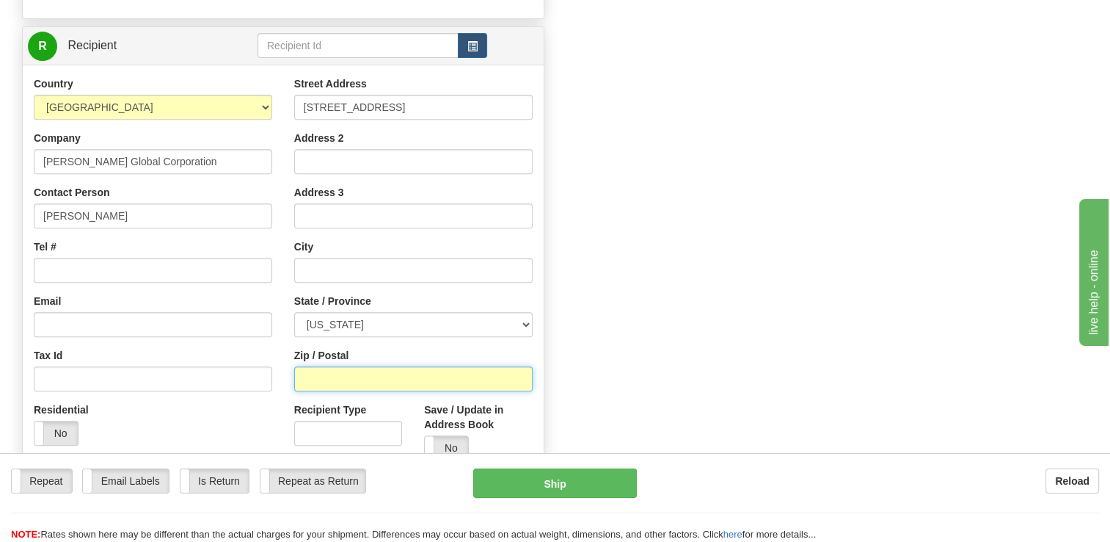
click at [338, 376] on input "Zip / Postal" at bounding box center [413, 378] width 239 height 25
paste input "77642"
type input "77642"
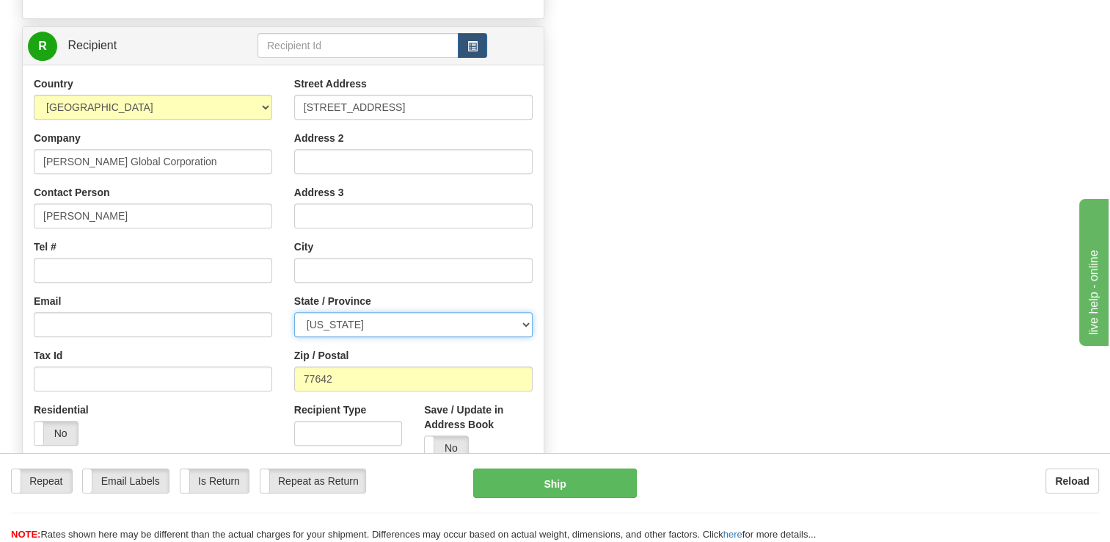
click at [302, 320] on select "[US_STATE] [US_STATE] [US_STATE] [US_STATE] Armed Forces America Armed Forces E…" at bounding box center [413, 324] width 239 height 25
select select "[GEOGRAPHIC_DATA]"
click at [294, 312] on select "[US_STATE] [US_STATE] [US_STATE] [US_STATE] Armed Forces America Armed Forces E…" at bounding box center [413, 324] width 239 height 25
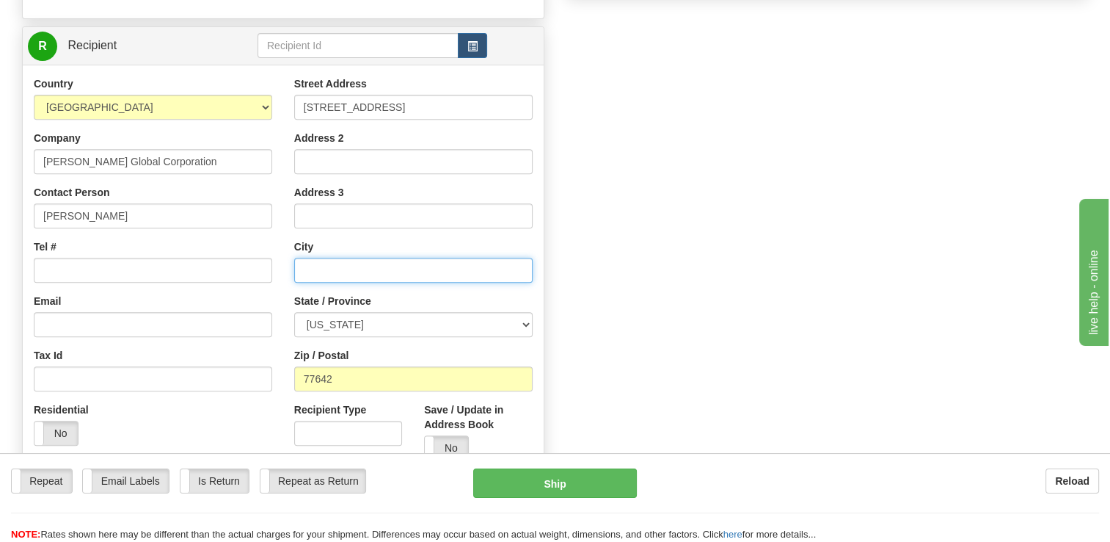
click at [354, 269] on input "text" at bounding box center [413, 270] width 239 height 25
type input "Port [PERSON_NAME]"
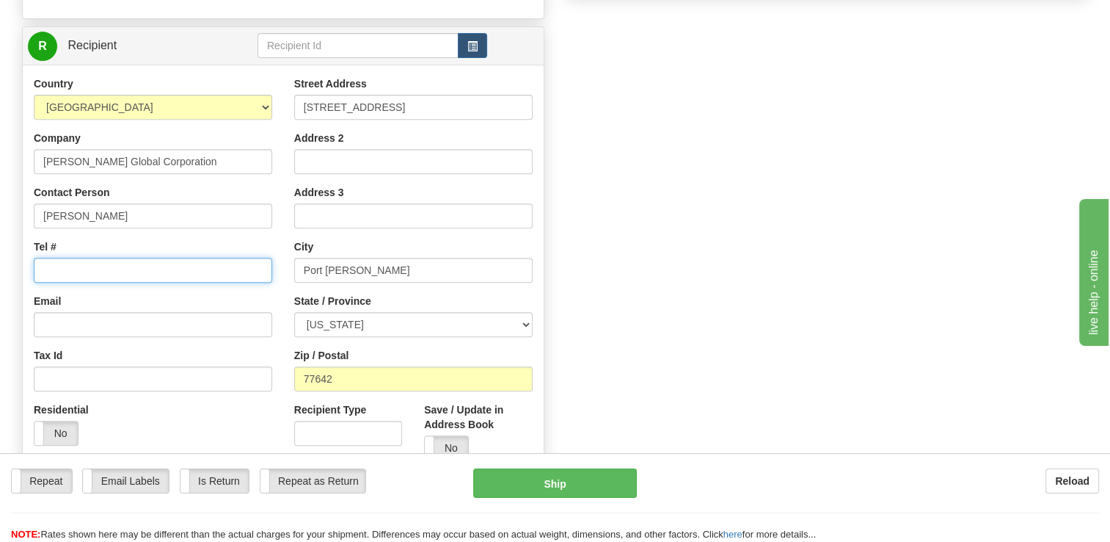
click at [211, 267] on input "Tel #" at bounding box center [153, 270] width 239 height 25
type input "[PHONE_NUMBER]"
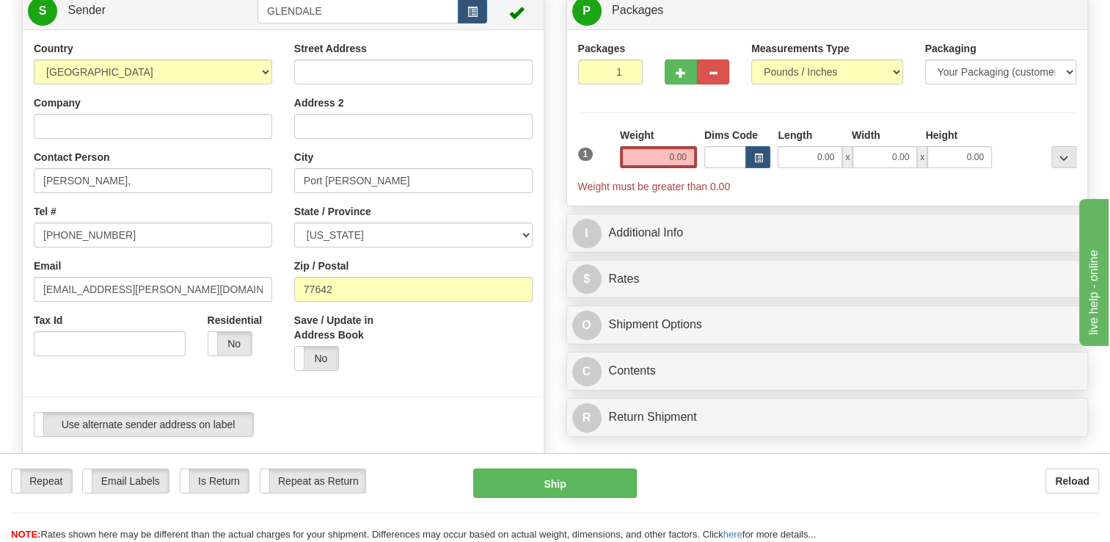
scroll to position [147, 0]
click at [663, 158] on input "0.00" at bounding box center [658, 157] width 77 height 22
type input "0.00"
click at [663, 158] on input "0.00" at bounding box center [658, 157] width 77 height 22
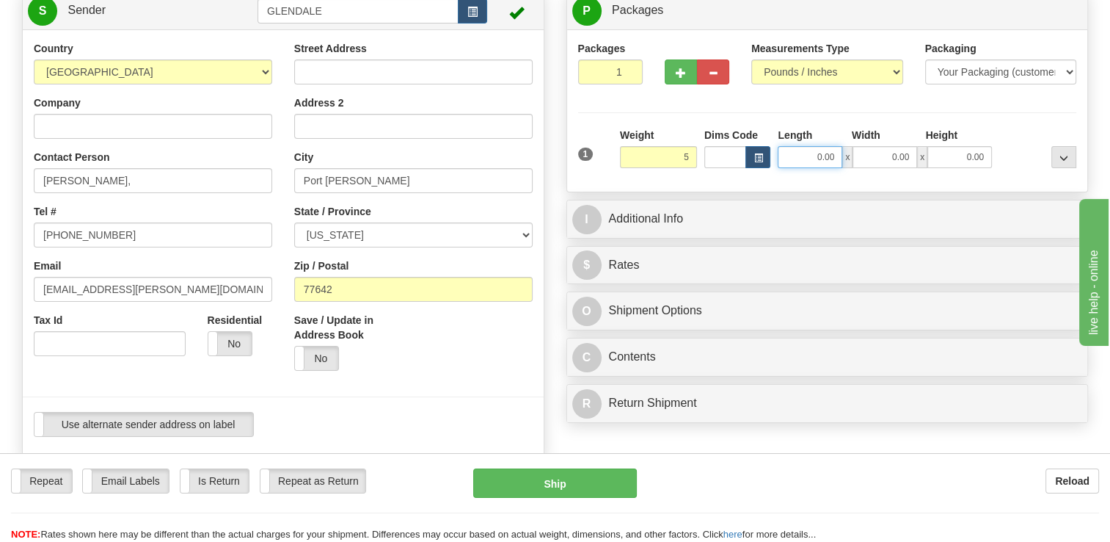
type input "5.00"
click at [814, 157] on input "0.00" at bounding box center [810, 157] width 65 height 22
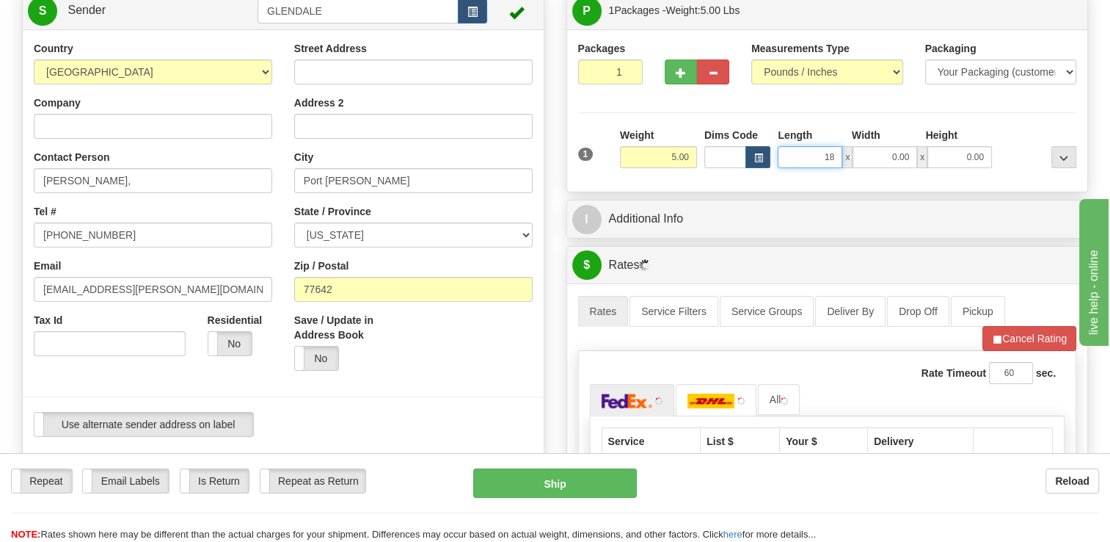
type input "18.00"
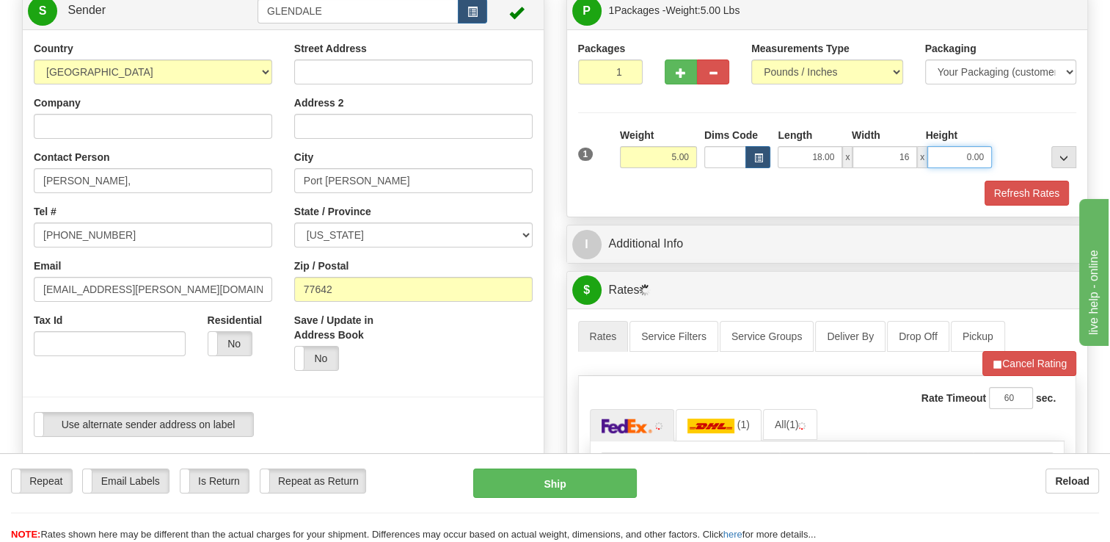
type input "16.00"
type input "2.00"
click at [1000, 129] on div at bounding box center [1038, 148] width 84 height 40
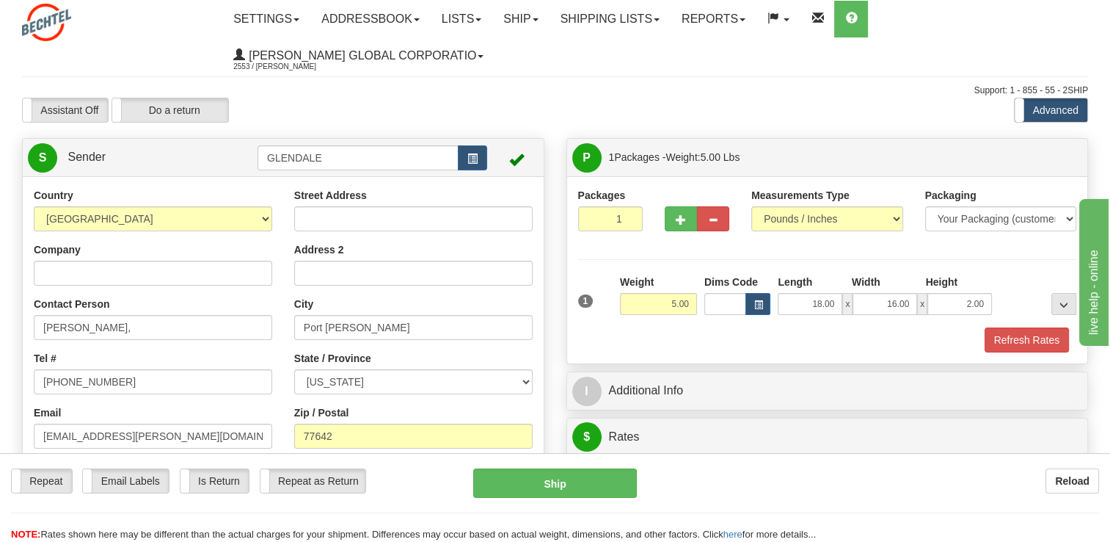
scroll to position [0, 0]
drag, startPoint x: 361, startPoint y: 330, endPoint x: 175, endPoint y: 330, distance: 186.4
click at [175, 330] on div "Country [GEOGRAPHIC_DATA] [GEOGRAPHIC_DATA] [GEOGRAPHIC_DATA] [GEOGRAPHIC_DATA]…" at bounding box center [283, 391] width 521 height 407
type input "[GEOGRAPHIC_DATA]"
select select "CO"
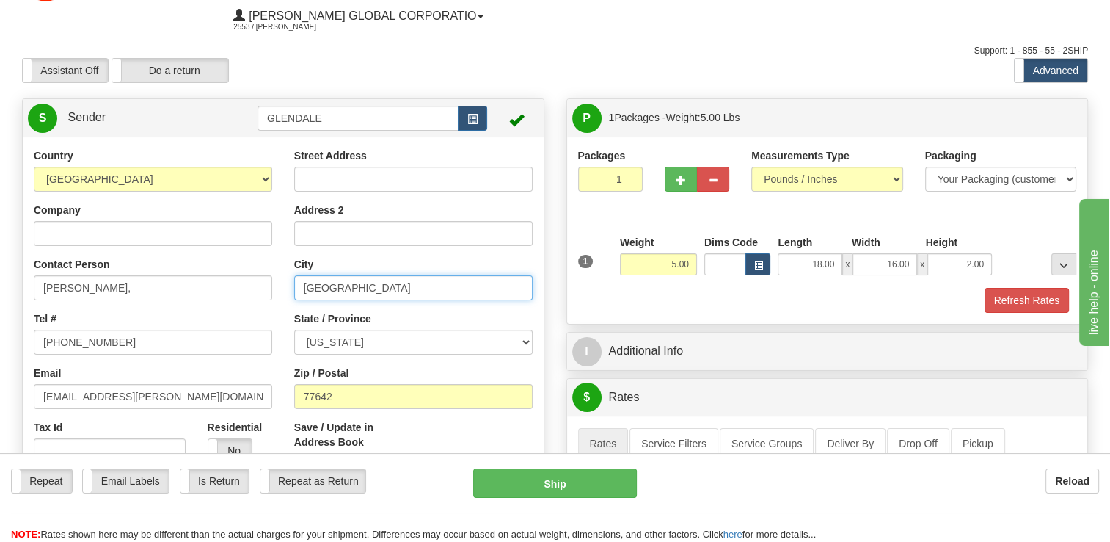
scroll to position [73, 0]
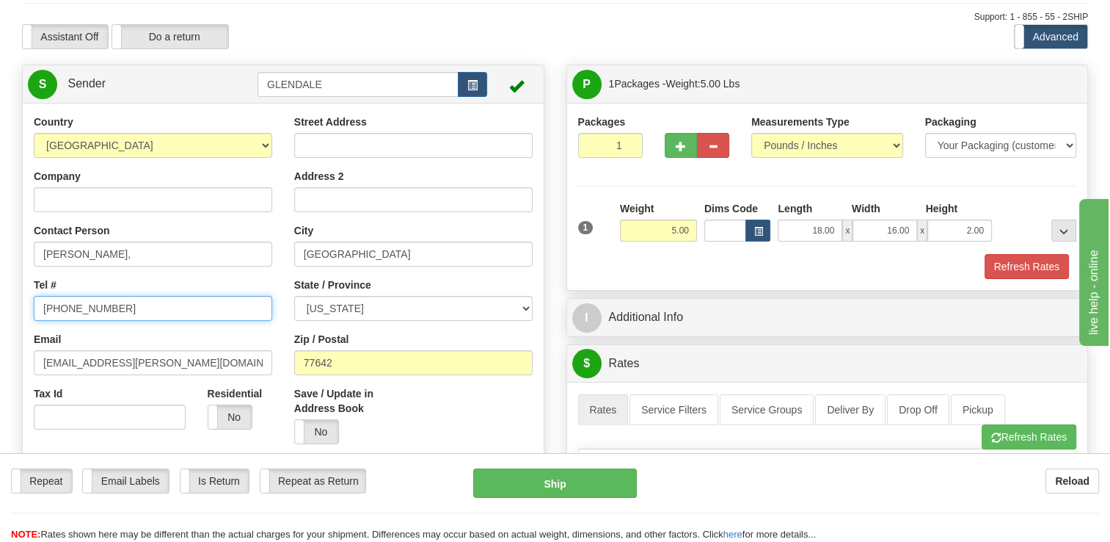
drag, startPoint x: 194, startPoint y: 312, endPoint x: -3, endPoint y: 289, distance: 198.0
click at [0, 289] on html "Training Course Close Toggle navigation Settings Shipping Preferences New Sende…" at bounding box center [555, 198] width 1110 height 542
paste input "(979) 229-0883"
type input "(979) 229-0883"
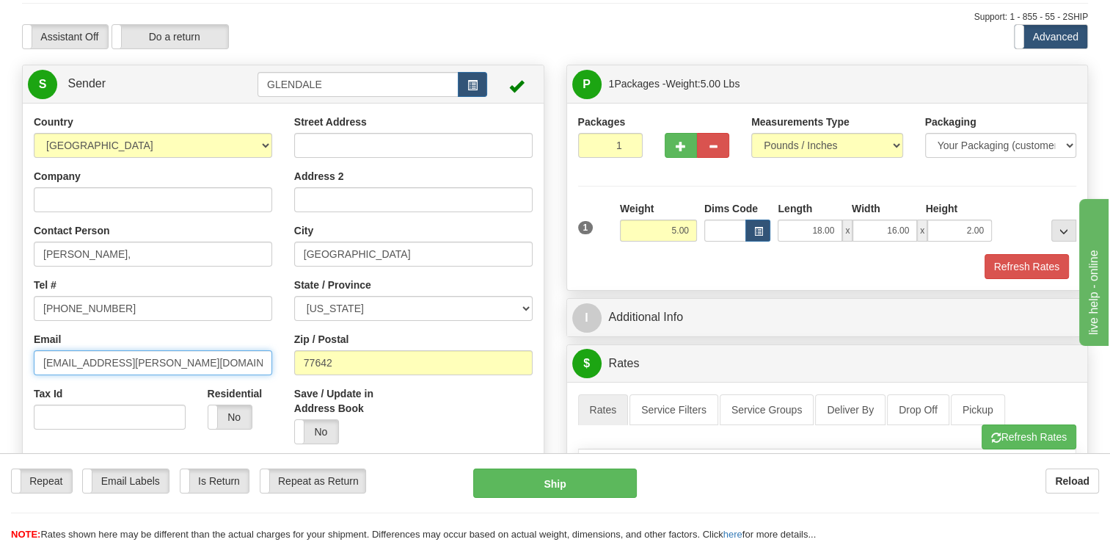
drag, startPoint x: 199, startPoint y: 360, endPoint x: 0, endPoint y: 374, distance: 199.3
click at [0, 376] on html "Training Course Close Toggle navigation Settings Shipping Preferences New Sende…" at bounding box center [555, 198] width 1110 height 542
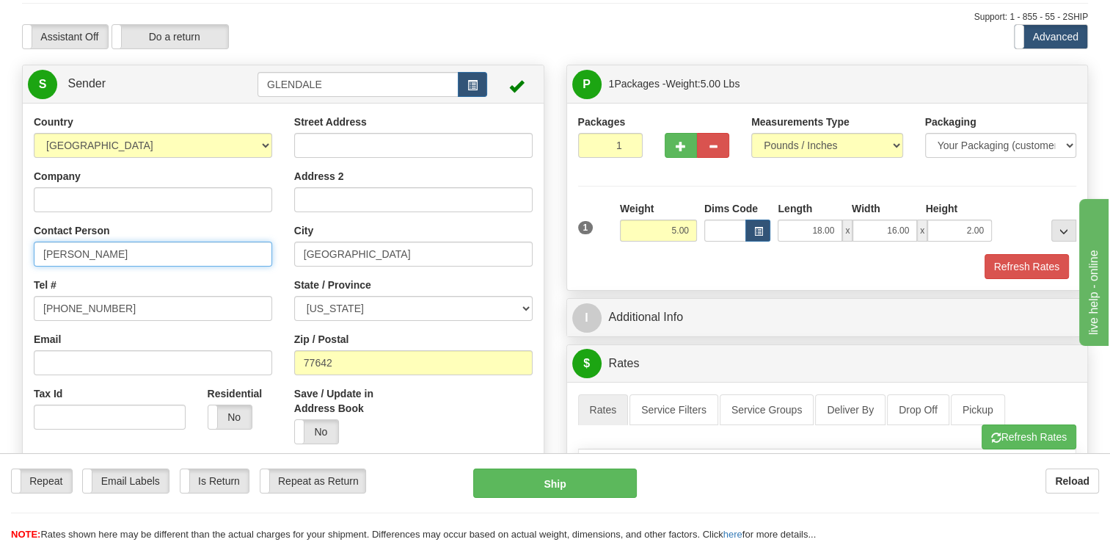
type input "[PERSON_NAME]"
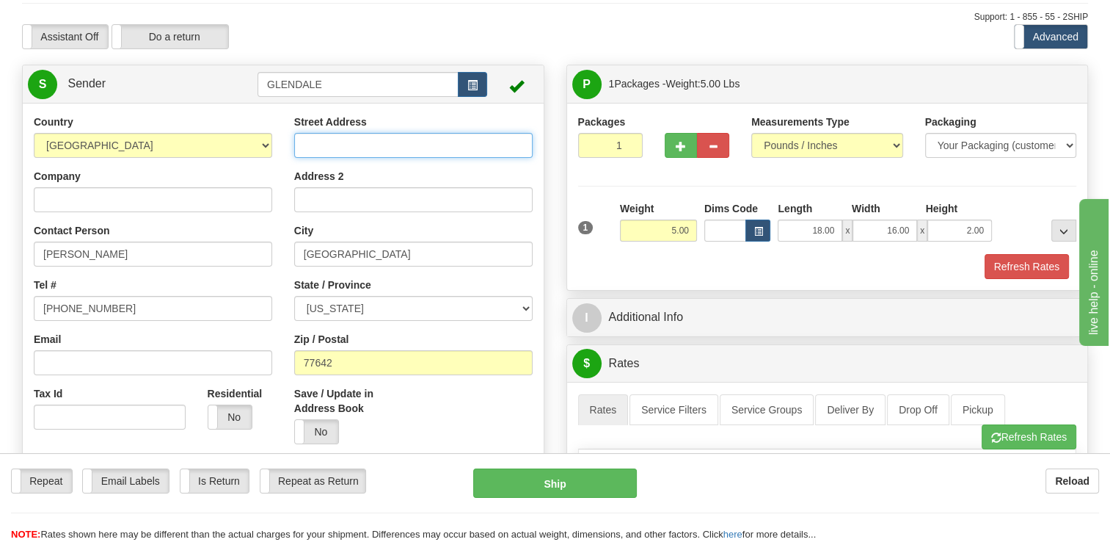
click at [378, 152] on input "Street Address" at bounding box center [413, 145] width 239 height 25
click at [387, 138] on input "Street Address" at bounding box center [413, 145] width 239 height 25
type input "[STREET_ADDRESS][PERSON_NAME]"
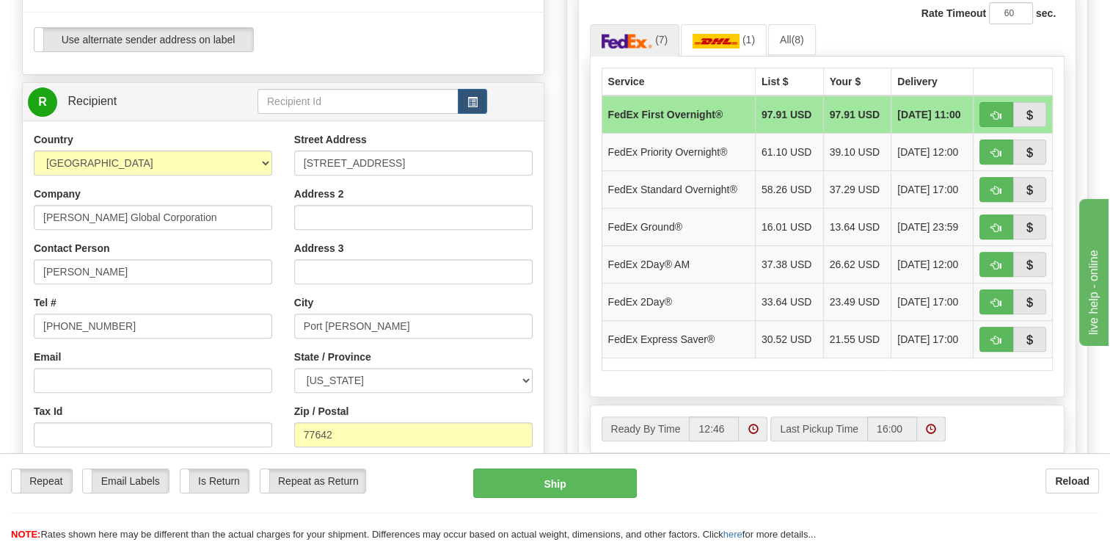
scroll to position [587, 0]
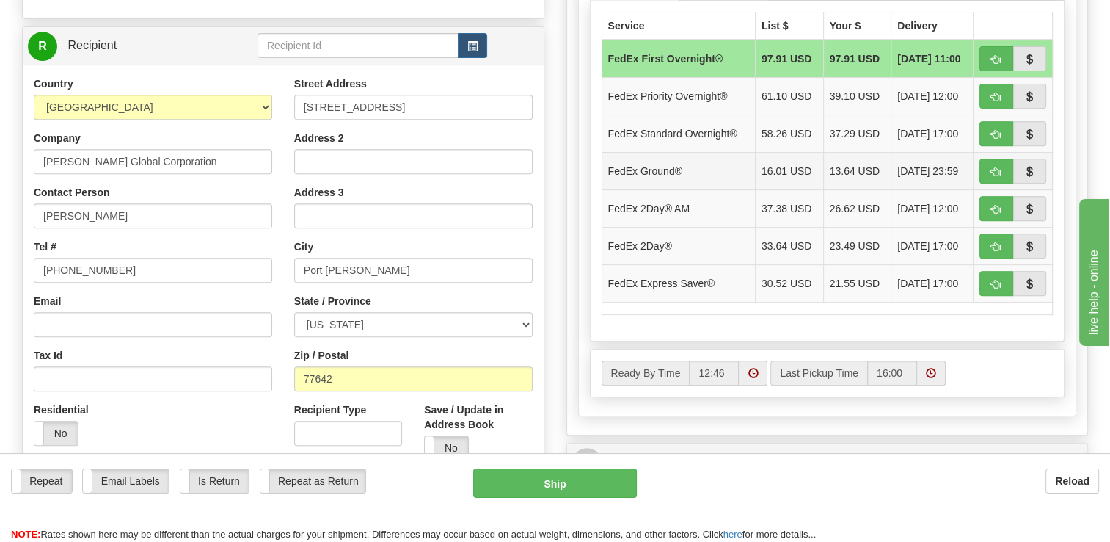
click at [683, 169] on td "FedEx Ground®" at bounding box center [678, 170] width 153 height 37
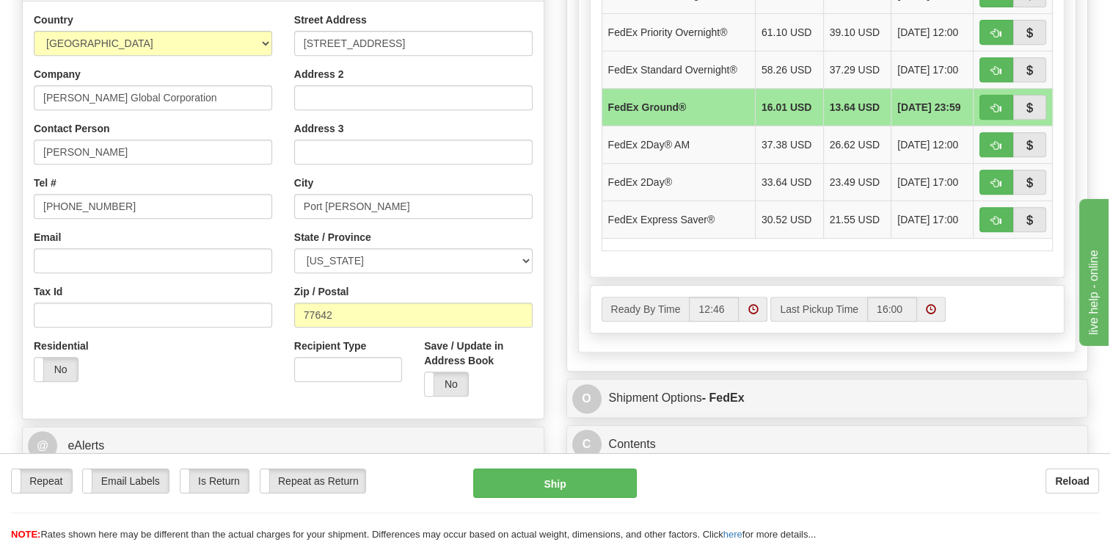
scroll to position [661, 0]
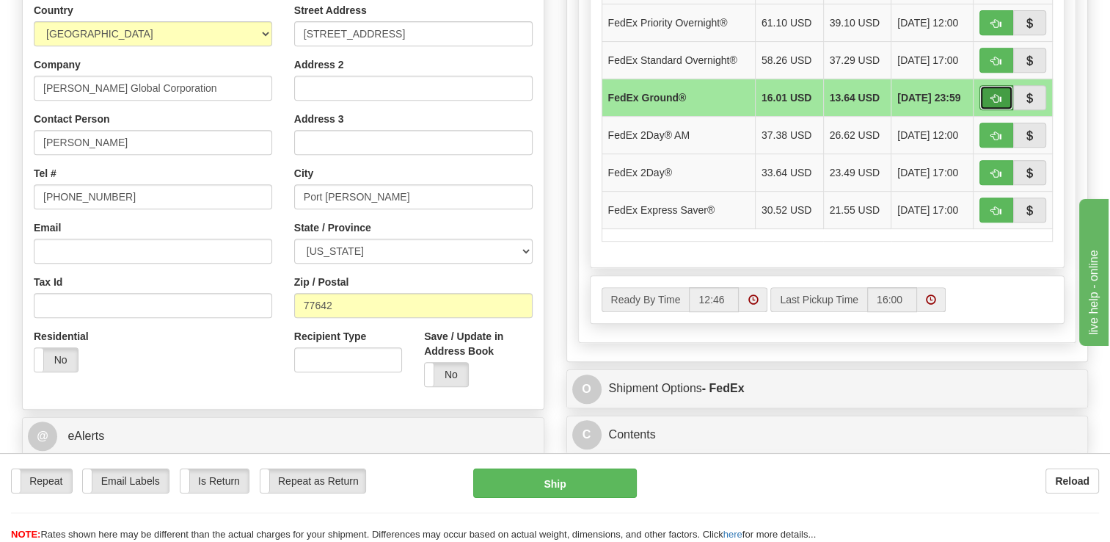
click at [997, 94] on span "button" at bounding box center [997, 99] width 10 height 10
type input "92"
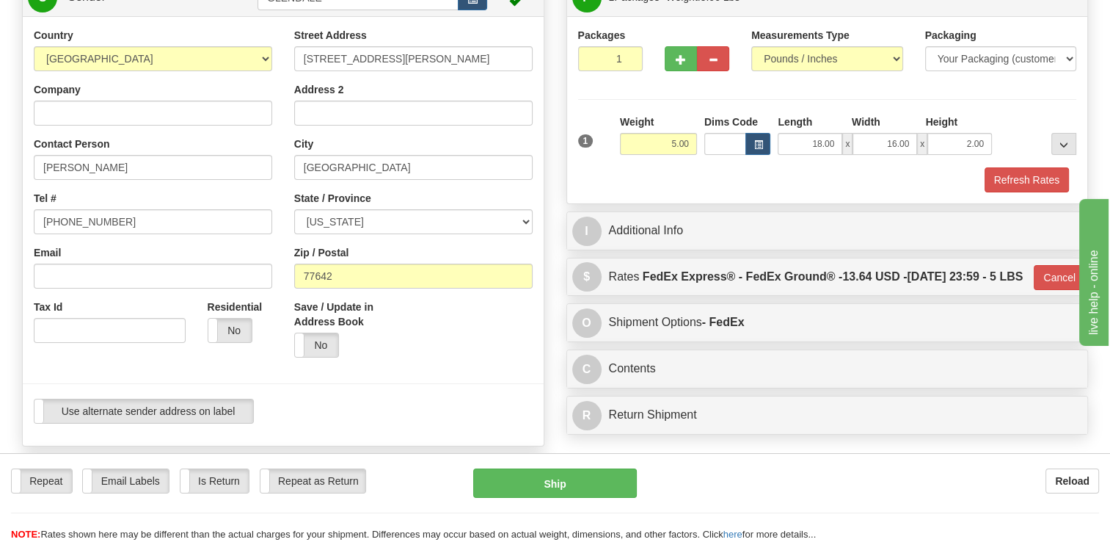
scroll to position [73, 0]
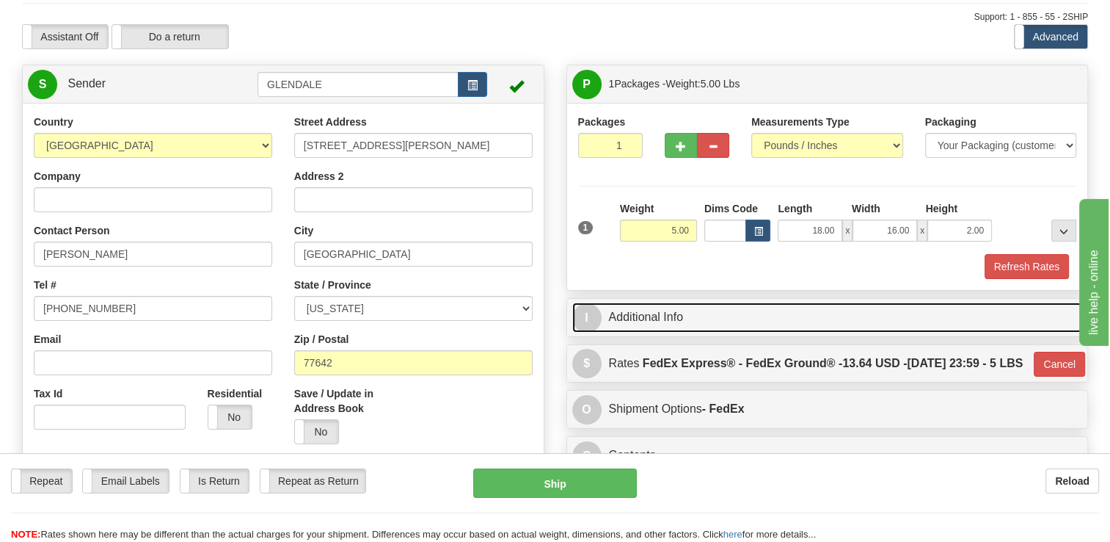
click at [702, 313] on link "I Additional Info" at bounding box center [827, 317] width 511 height 30
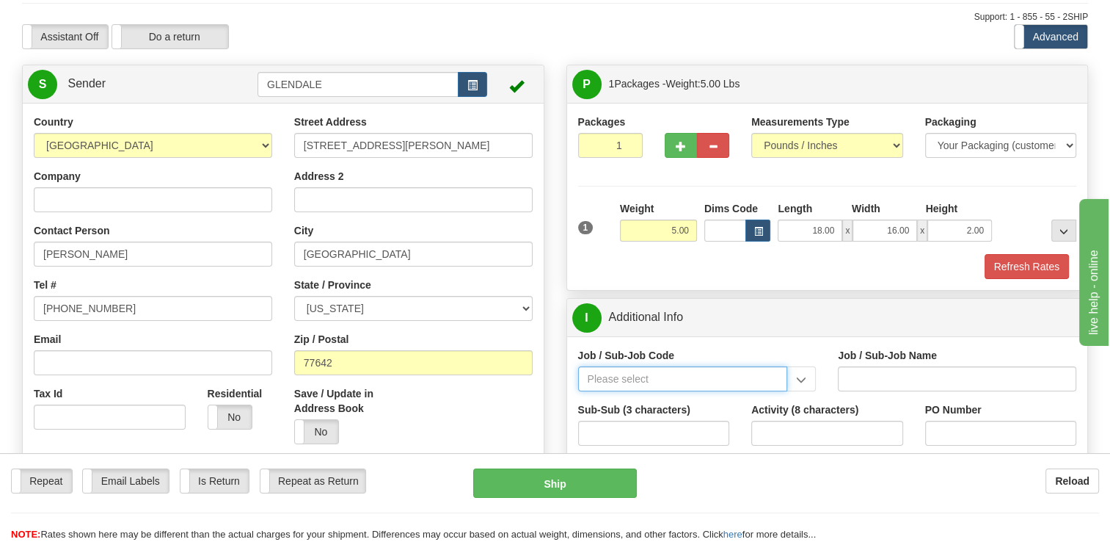
click at [678, 374] on input "Job / Sub-Job Code" at bounding box center [683, 378] width 210 height 25
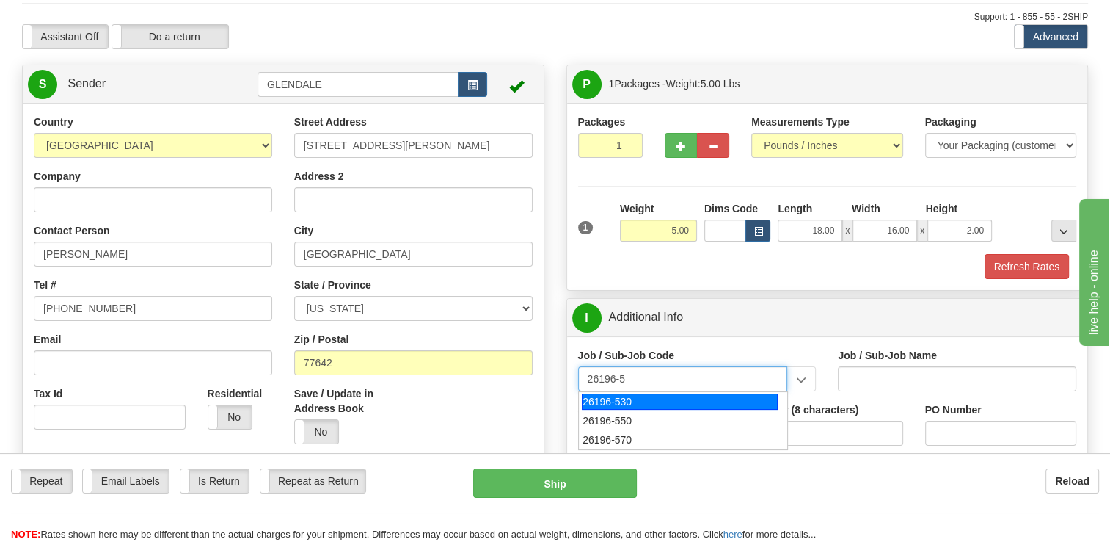
click at [661, 403] on div "26196-530" at bounding box center [680, 401] width 196 height 16
type input "26196-530"
type input "PORT [PERSON_NAME] LNG - ENERGY FIELD PROFESSIONALS"
type input "26196-530"
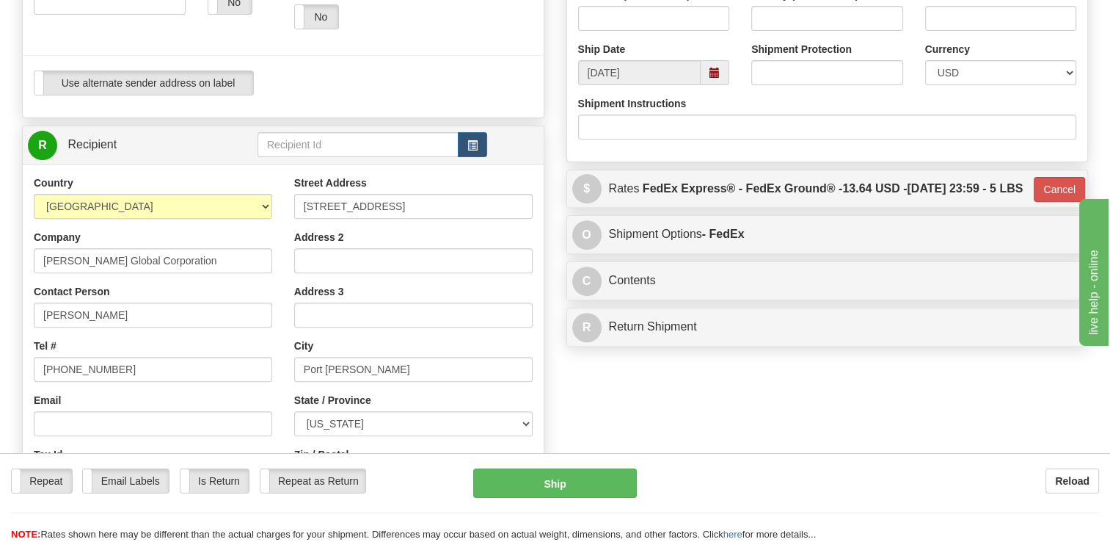
scroll to position [514, 0]
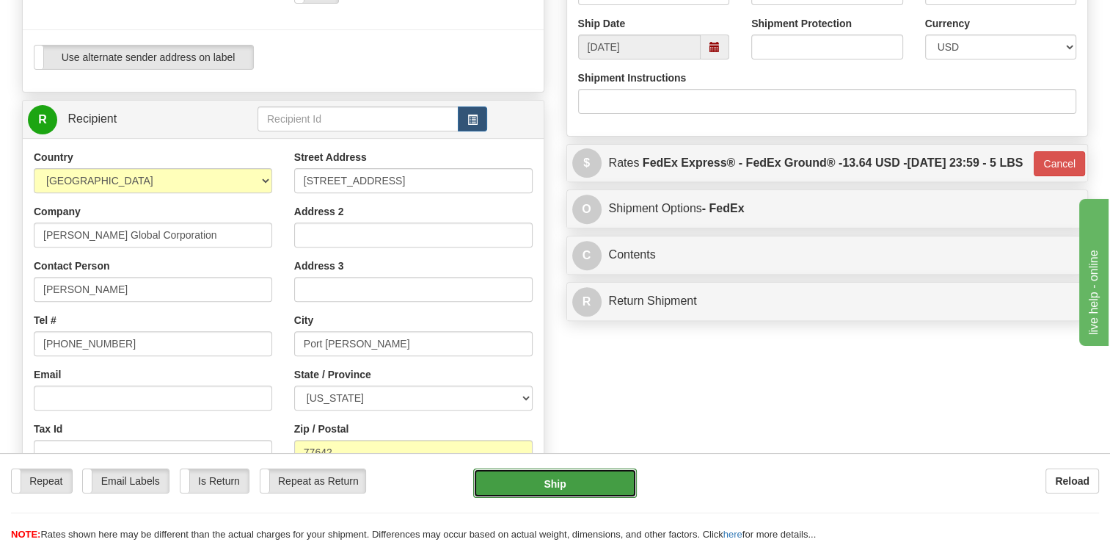
click at [560, 484] on button "Ship" at bounding box center [554, 482] width 163 height 29
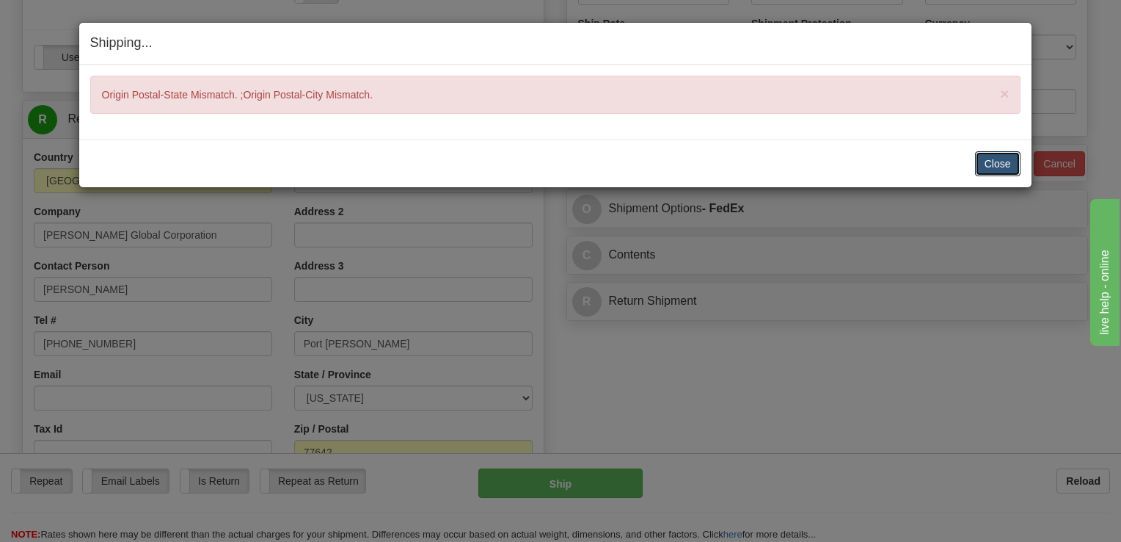
drag, startPoint x: 991, startPoint y: 168, endPoint x: 960, endPoint y: 175, distance: 31.5
click at [991, 167] on button "Close" at bounding box center [998, 163] width 46 height 25
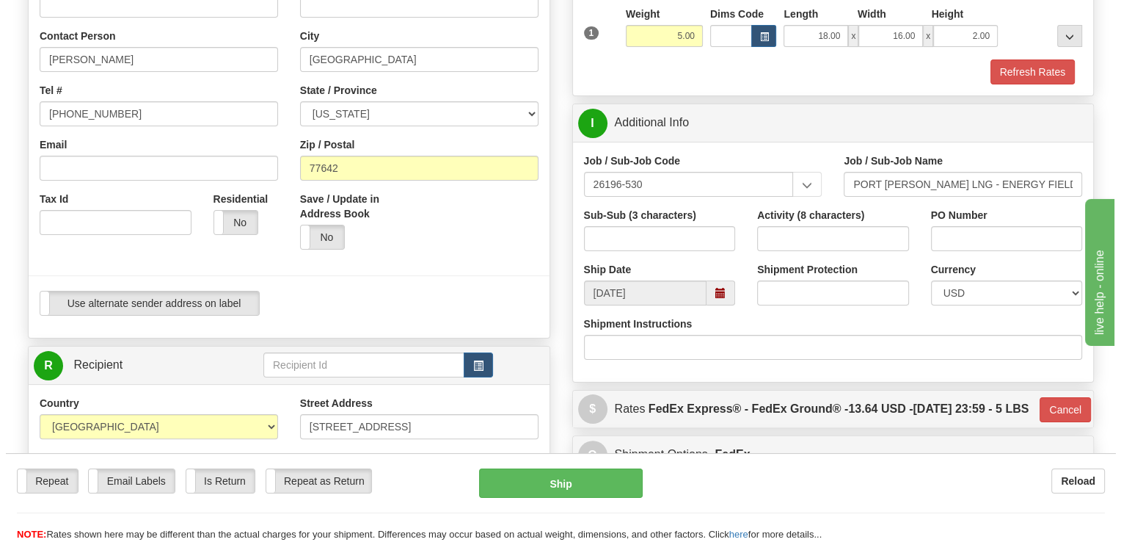
scroll to position [220, 0]
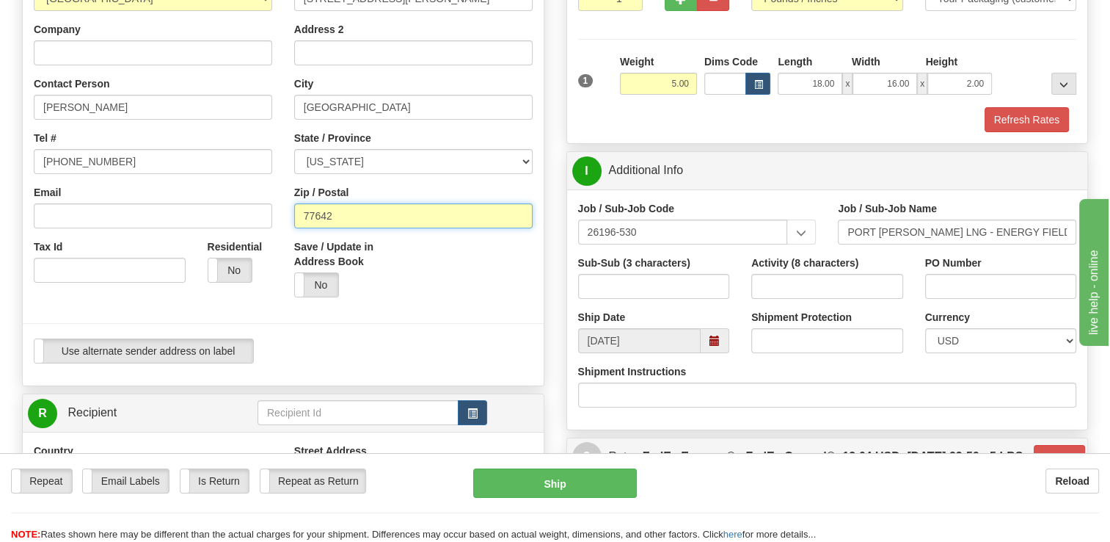
drag, startPoint x: 343, startPoint y: 211, endPoint x: 219, endPoint y: 210, distance: 124.8
click at [219, 210] on div "Country [GEOGRAPHIC_DATA] [GEOGRAPHIC_DATA] [GEOGRAPHIC_DATA] [GEOGRAPHIC_DATA]…" at bounding box center [283, 171] width 521 height 407
type input "80205"
type input "92"
click at [397, 343] on div "Use alternate sender address on label Use alternate sender address on label" at bounding box center [283, 350] width 499 height 25
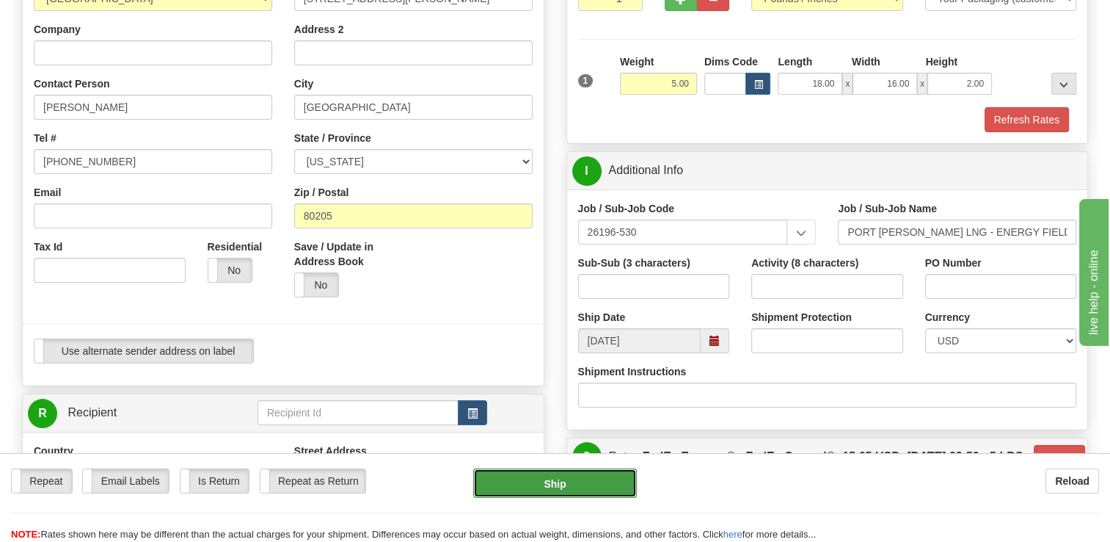
click at [517, 484] on button "Ship" at bounding box center [554, 482] width 163 height 29
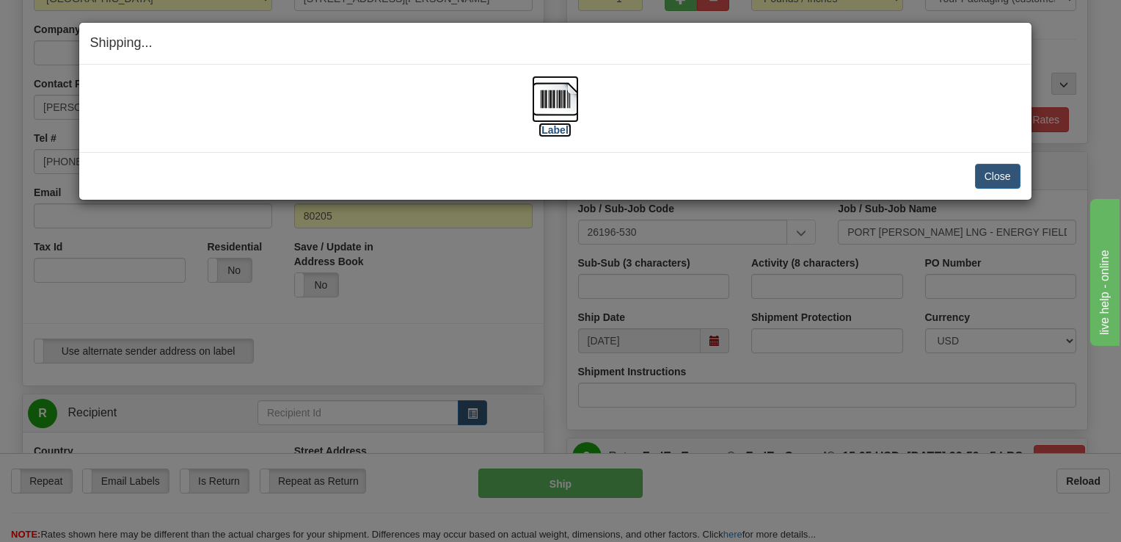
click at [559, 125] on label "[Label]" at bounding box center [556, 130] width 34 height 15
